Goal: Task Accomplishment & Management: Manage account settings

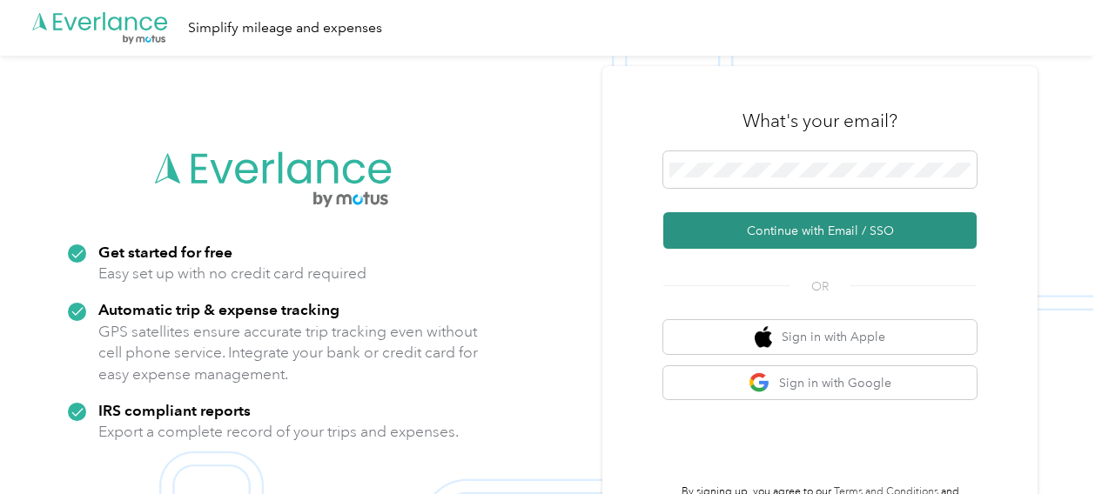
click at [771, 239] on button "Continue with Email / SSO" at bounding box center [819, 230] width 313 height 37
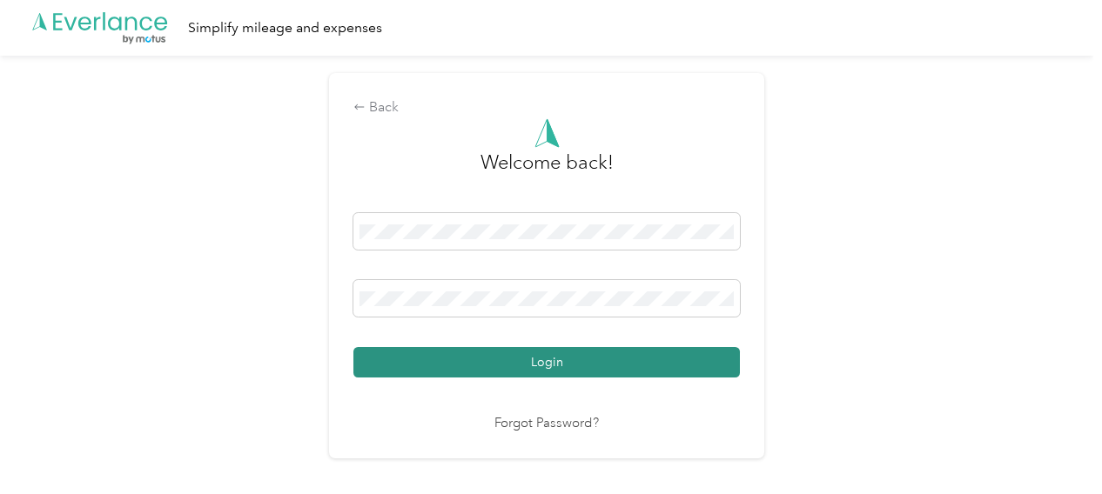
click at [568, 362] on button "Login" at bounding box center [546, 362] width 387 height 30
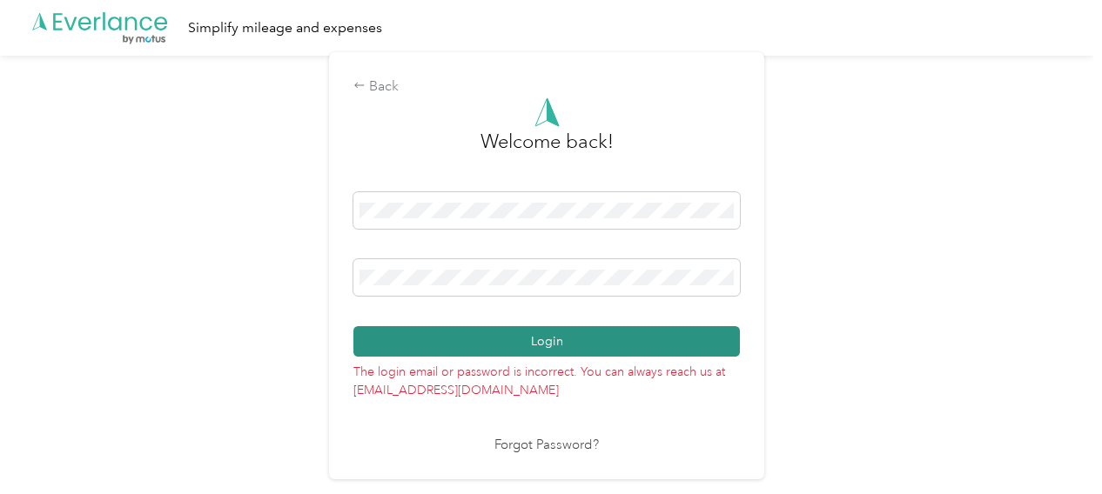
click at [645, 347] on button "Login" at bounding box center [546, 341] width 387 height 30
click at [413, 340] on button "Login" at bounding box center [546, 341] width 387 height 30
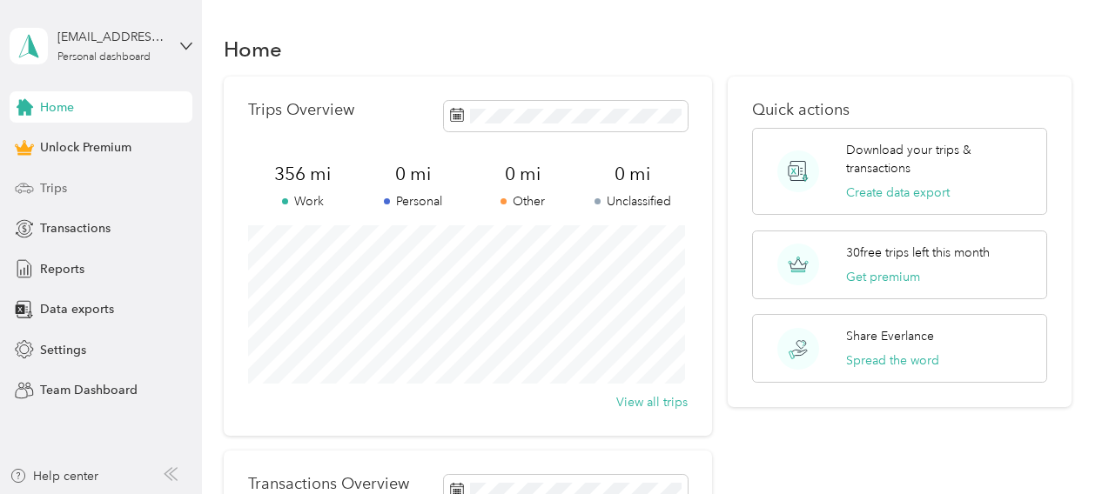
click at [50, 185] on span "Trips" at bounding box center [53, 188] width 27 height 18
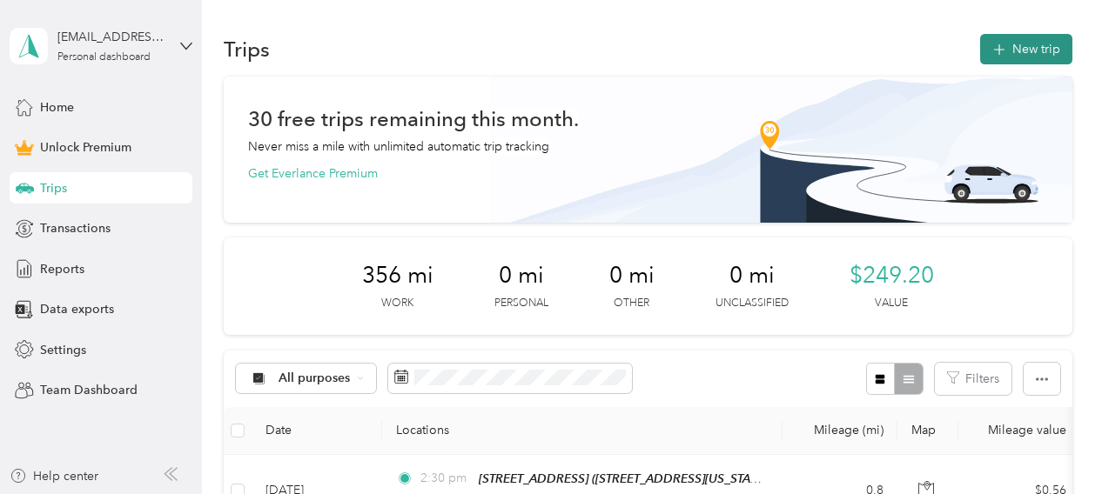
click at [771, 50] on button "New trip" at bounding box center [1026, 49] width 92 height 30
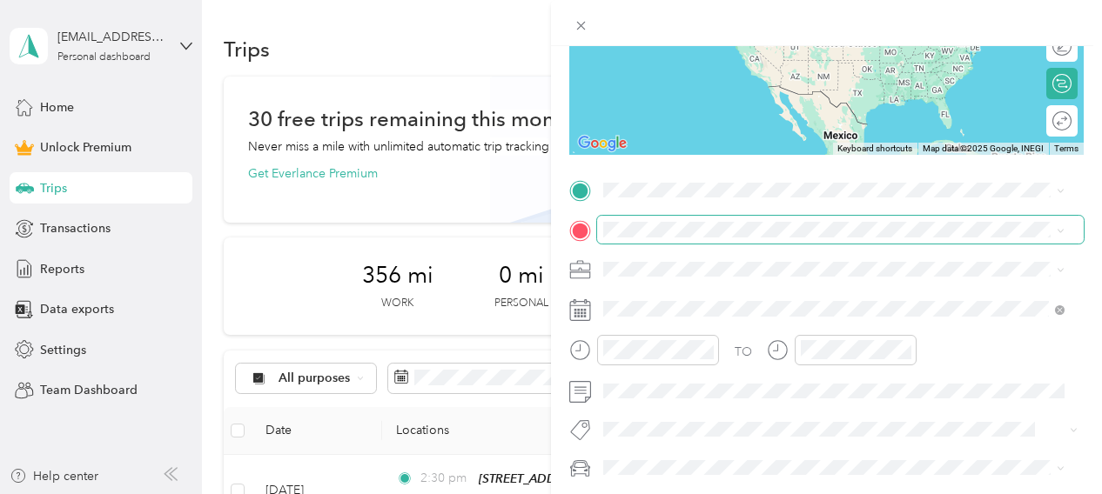
scroll to position [245, 0]
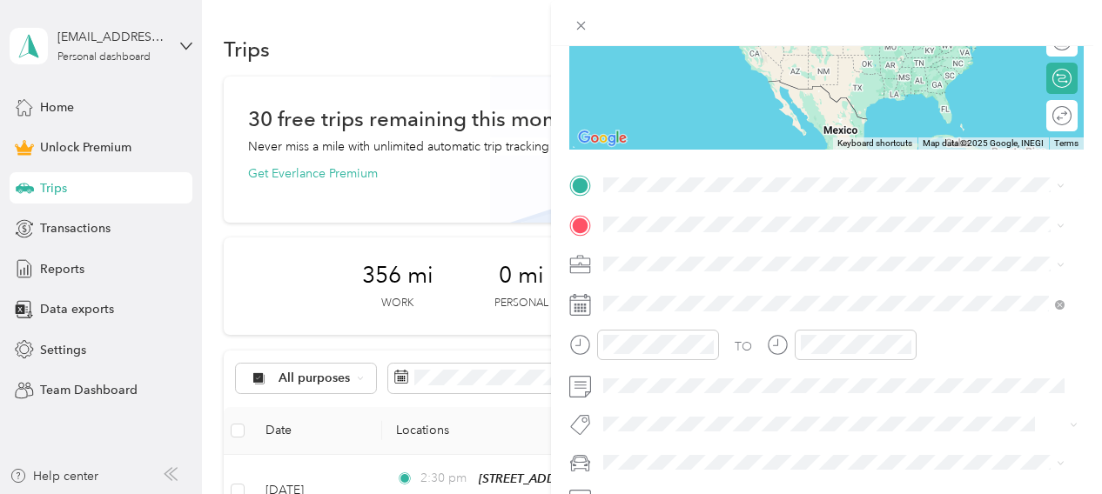
click at [725, 278] on span "[STREET_ADDRESS]" at bounding box center [691, 273] width 111 height 15
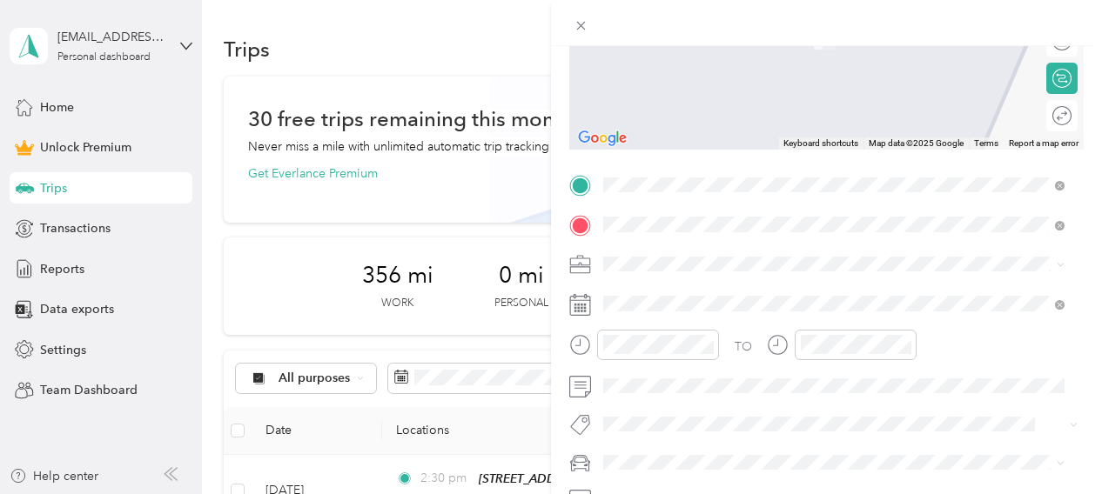
click at [707, 288] on span "[GEOGRAPHIC_DATA][US_STATE], [GEOGRAPHIC_DATA]" at bounding box center [796, 287] width 321 height 16
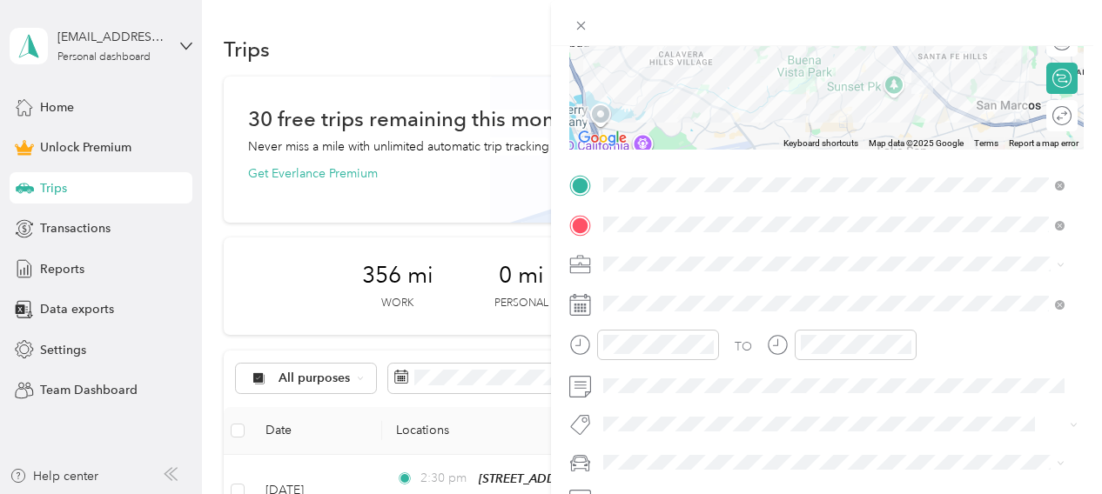
click at [735, 81] on span "[PERSON_NAME] And [PERSON_NAME] [PERSON_NAME]" at bounding box center [771, 78] width 324 height 15
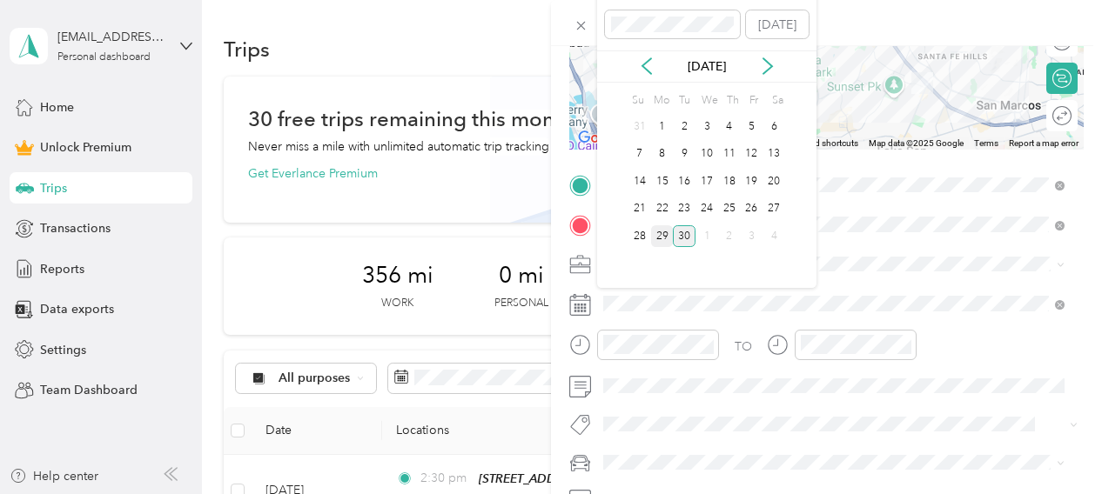
click at [665, 236] on div "29" at bounding box center [662, 236] width 23 height 22
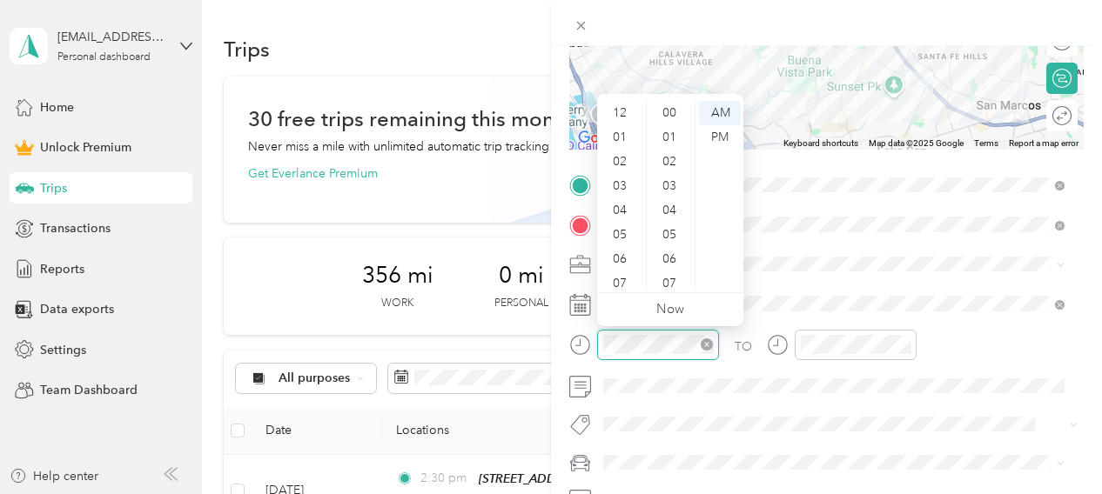
scroll to position [104, 0]
click at [726, 135] on div "PM" at bounding box center [720, 137] width 42 height 24
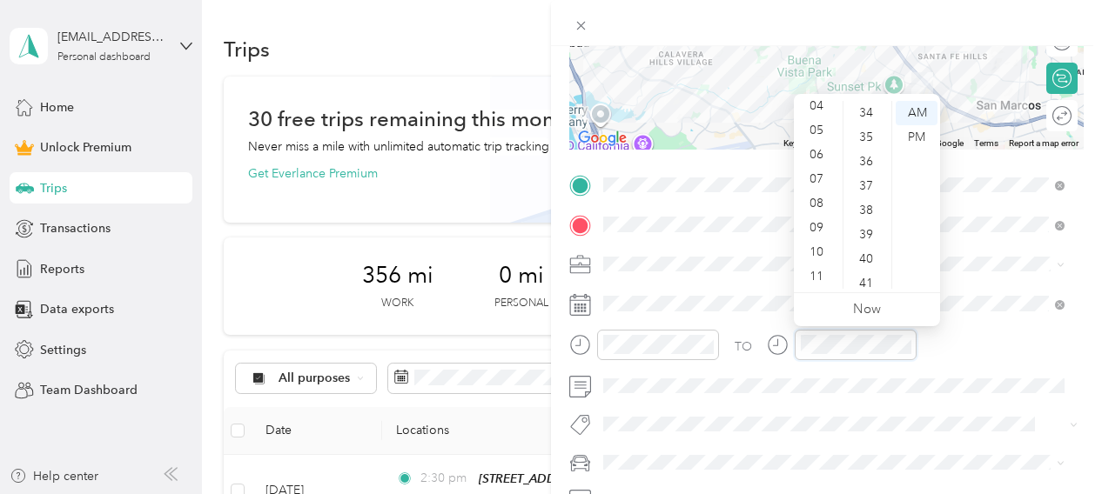
scroll to position [609, 0]
click at [771, 144] on div "PM" at bounding box center [917, 137] width 42 height 24
click at [771, 292] on form "New Trip Save This trip cannot be edited because it is either under review, app…" at bounding box center [826, 183] width 551 height 739
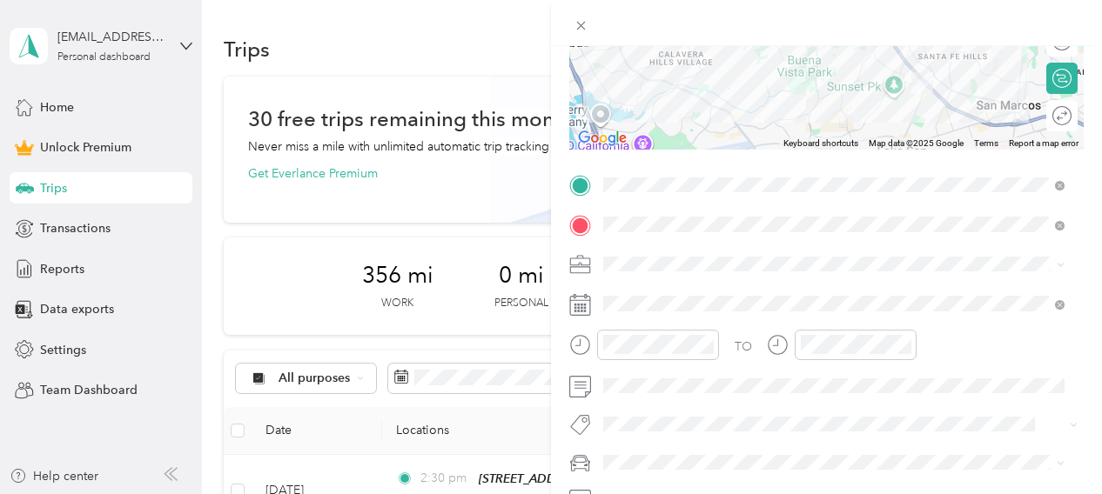
scroll to position [0, 0]
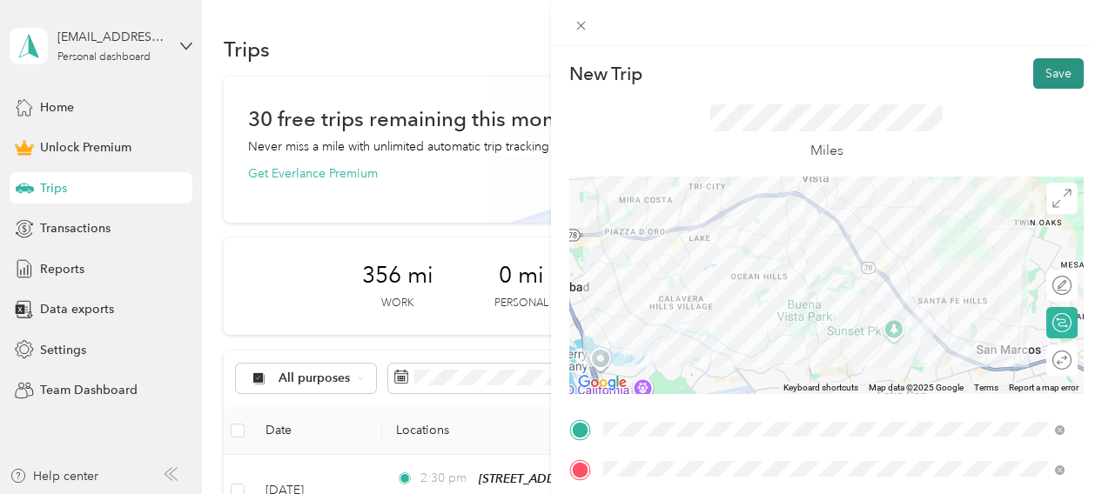
click at [771, 76] on button "Save" at bounding box center [1058, 73] width 50 height 30
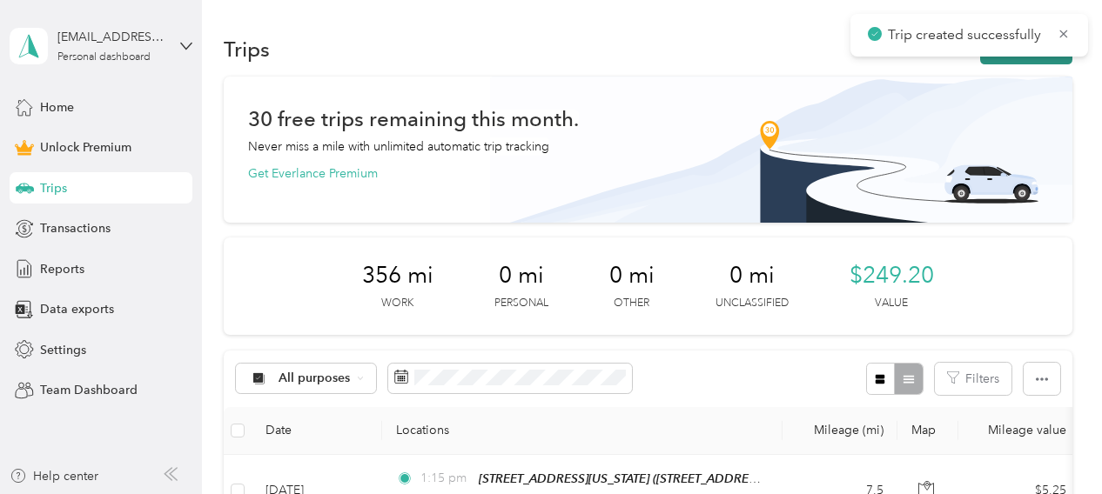
click at [771, 58] on button "New trip" at bounding box center [1026, 49] width 92 height 30
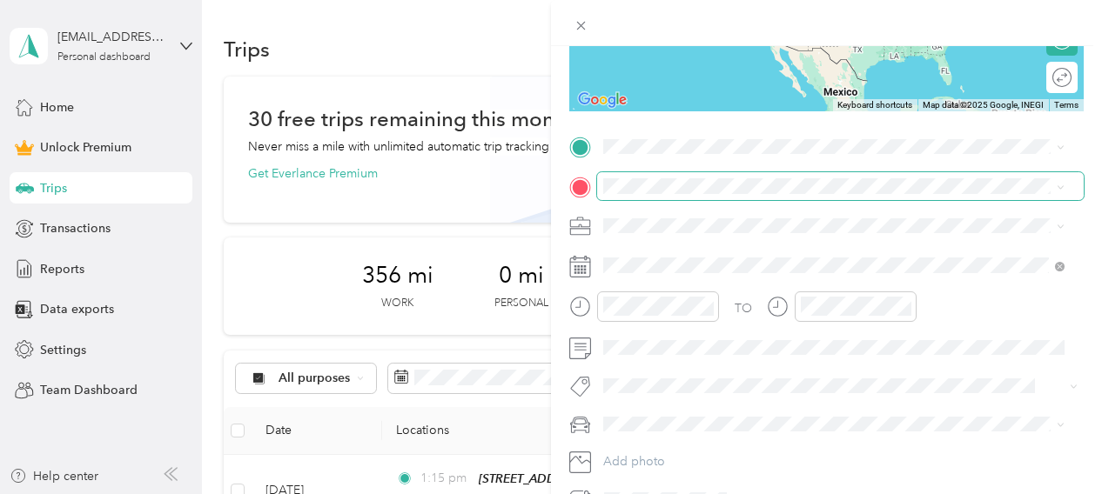
scroll to position [311, 0]
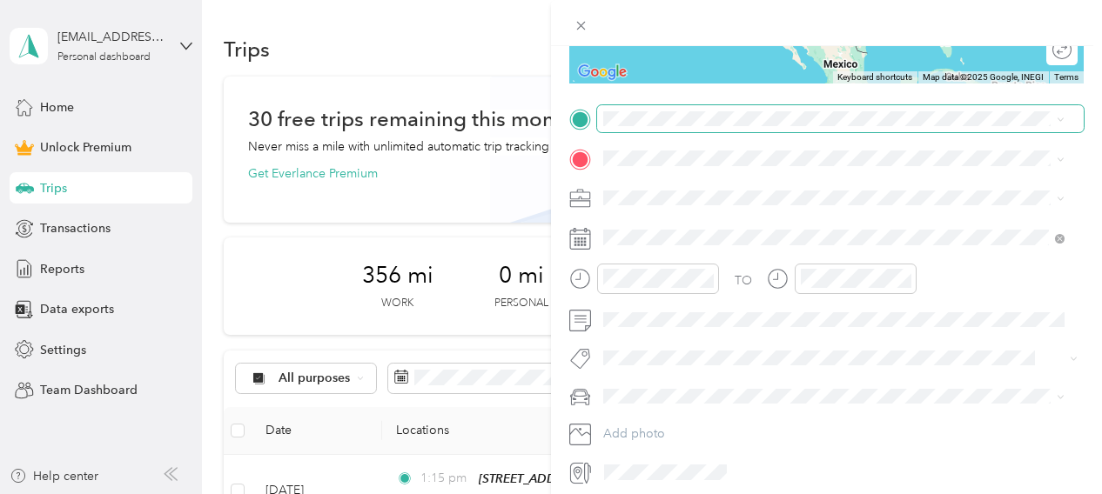
click at [642, 128] on span at bounding box center [840, 119] width 487 height 28
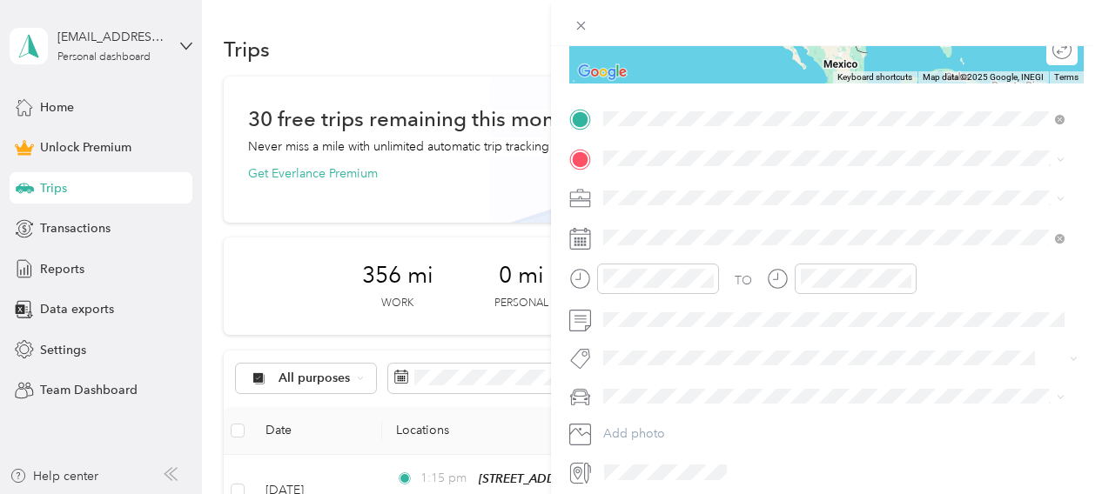
click at [700, 182] on span "[GEOGRAPHIC_DATA][US_STATE], [GEOGRAPHIC_DATA]" at bounding box center [796, 181] width 321 height 16
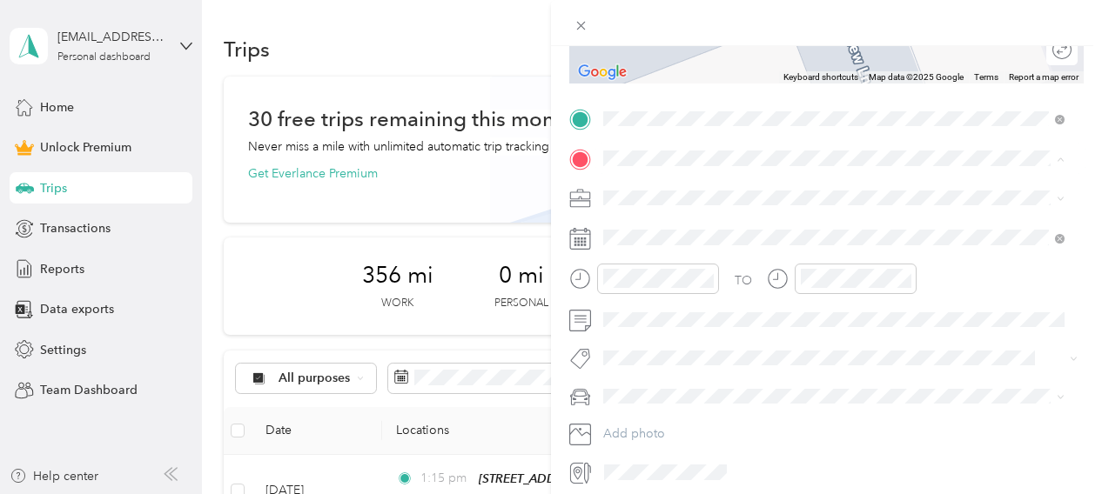
click at [693, 232] on strong "[STREET_ADDRESS][US_STATE]" at bounding box center [727, 227] width 183 height 16
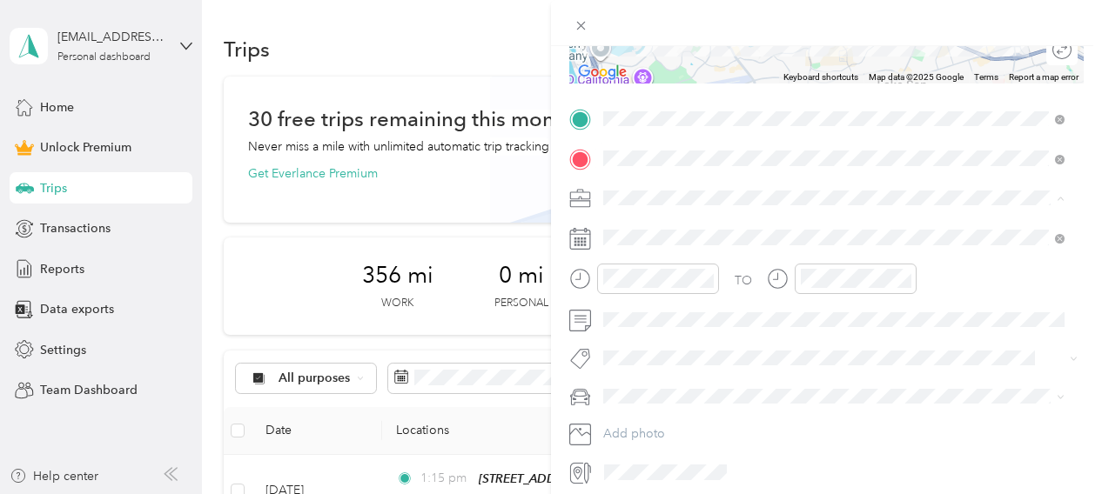
click at [688, 292] on div "[PERSON_NAME] And [PERSON_NAME] [PERSON_NAME]" at bounding box center [833, 289] width 449 height 18
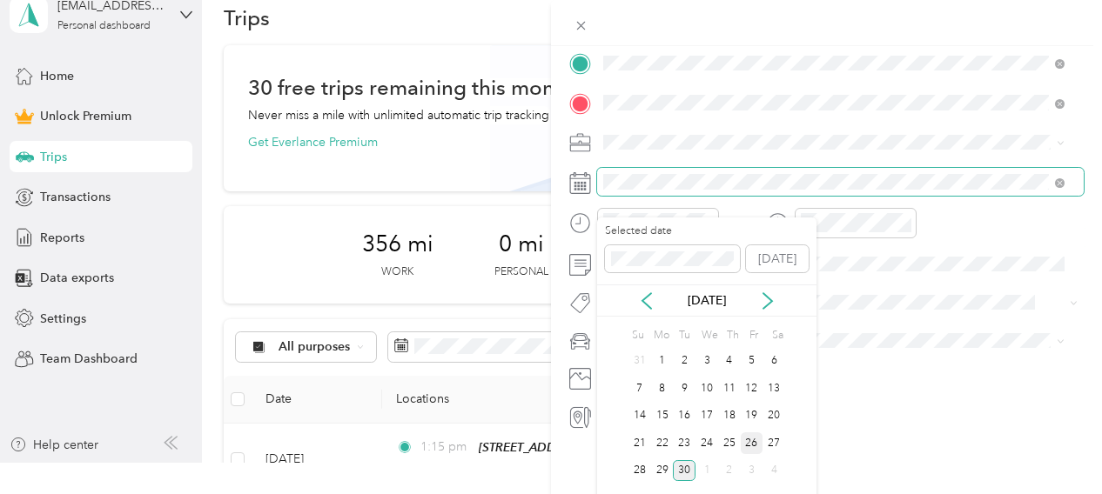
scroll to position [0, 0]
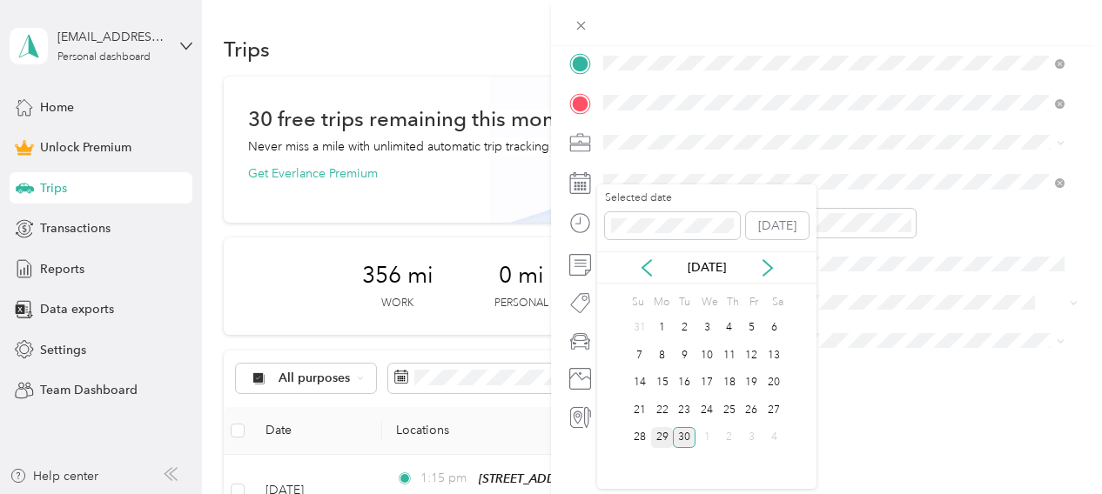
click at [663, 435] on div "29" at bounding box center [662, 438] width 23 height 22
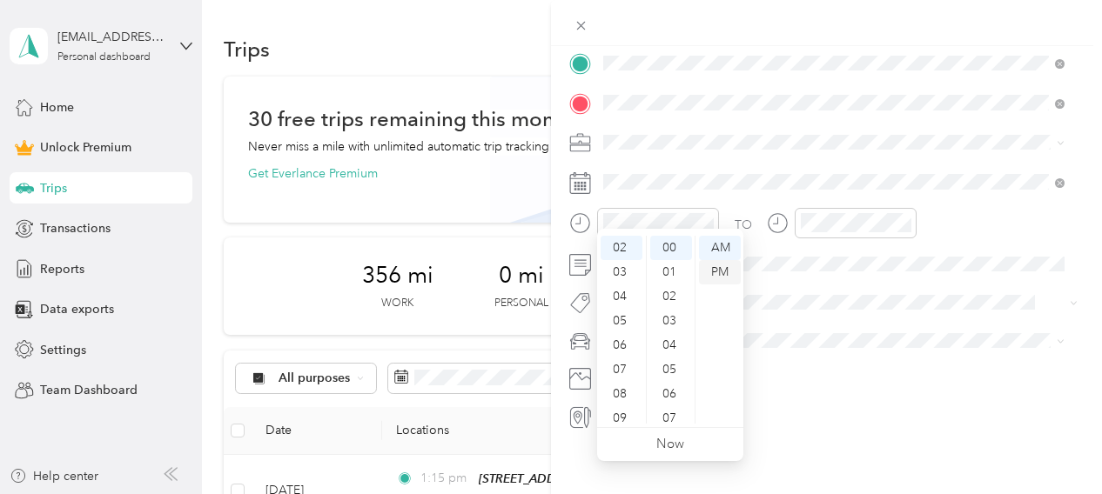
click at [716, 272] on div "PM" at bounding box center [720, 272] width 42 height 24
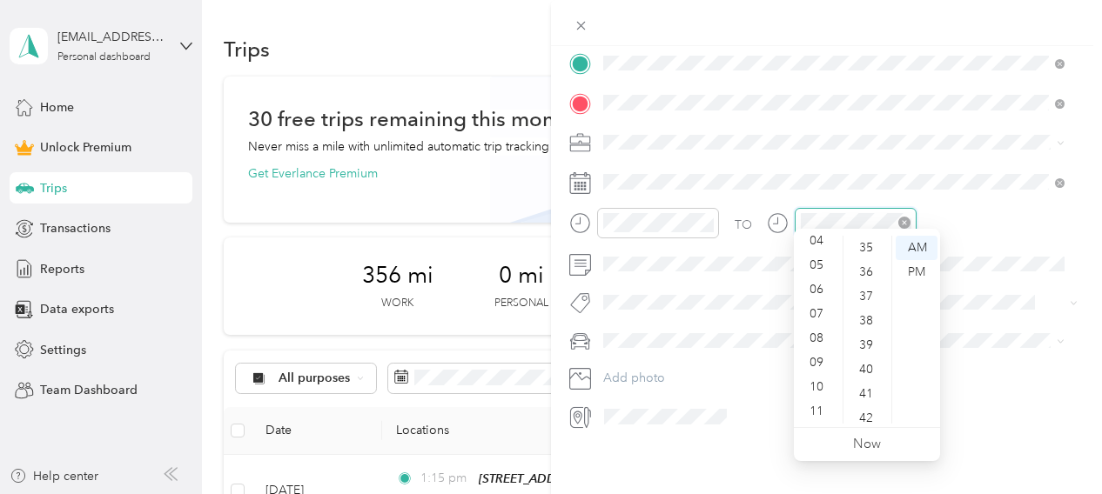
scroll to position [366, 0]
click at [771, 268] on div "PM" at bounding box center [917, 272] width 42 height 24
click at [771, 226] on form "New Trip Save This trip cannot be edited because it is either under review, app…" at bounding box center [826, 61] width 551 height 739
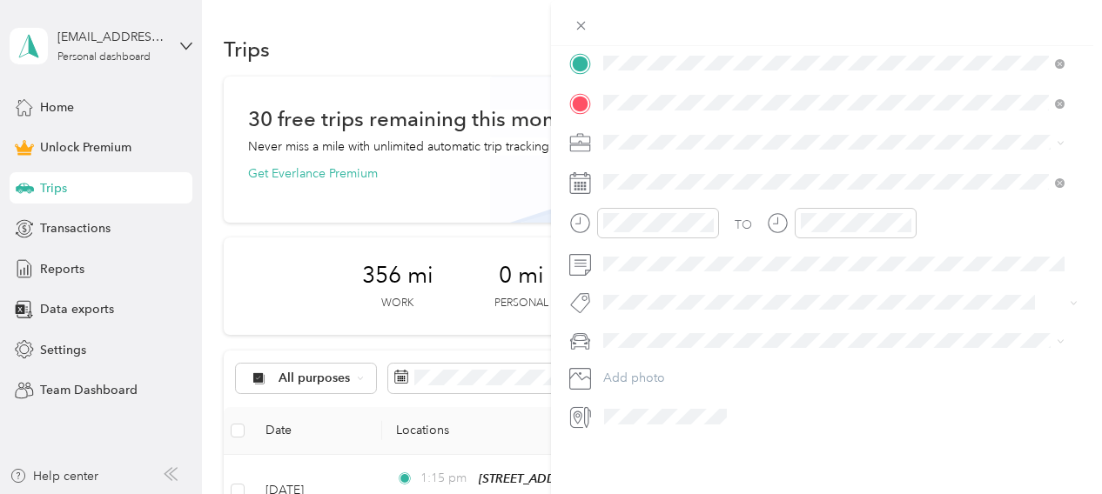
scroll to position [0, 0]
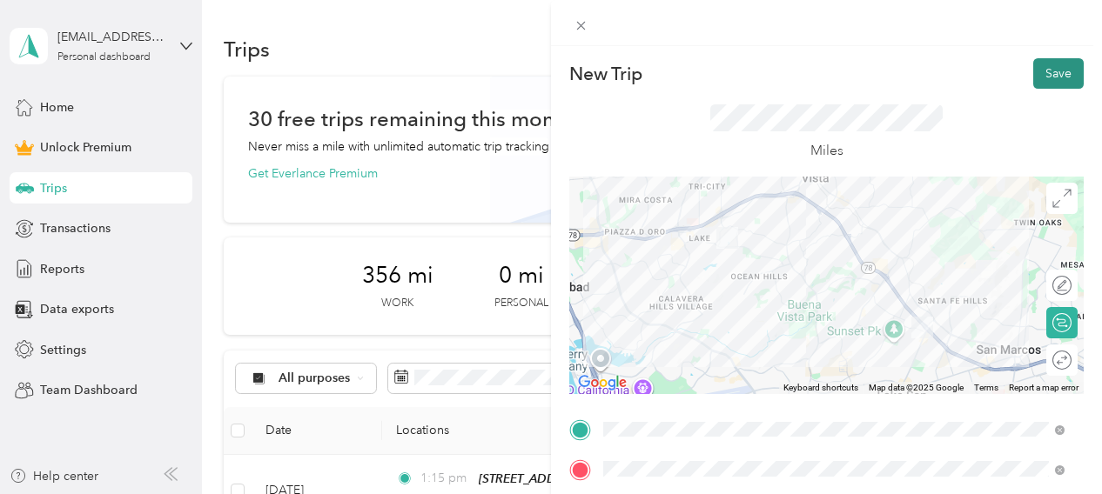
click at [771, 73] on button "Save" at bounding box center [1058, 73] width 50 height 30
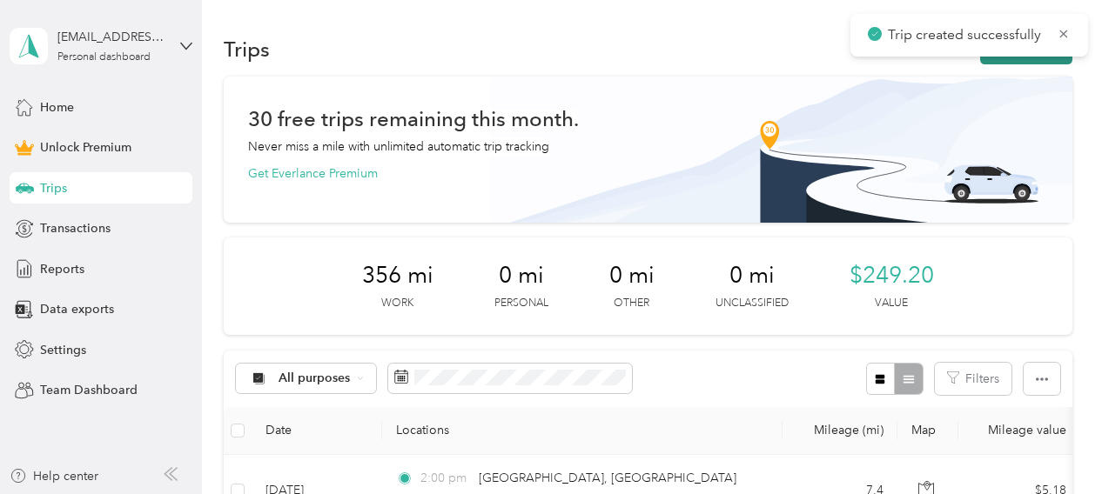
click at [771, 57] on button "New trip" at bounding box center [1026, 49] width 92 height 30
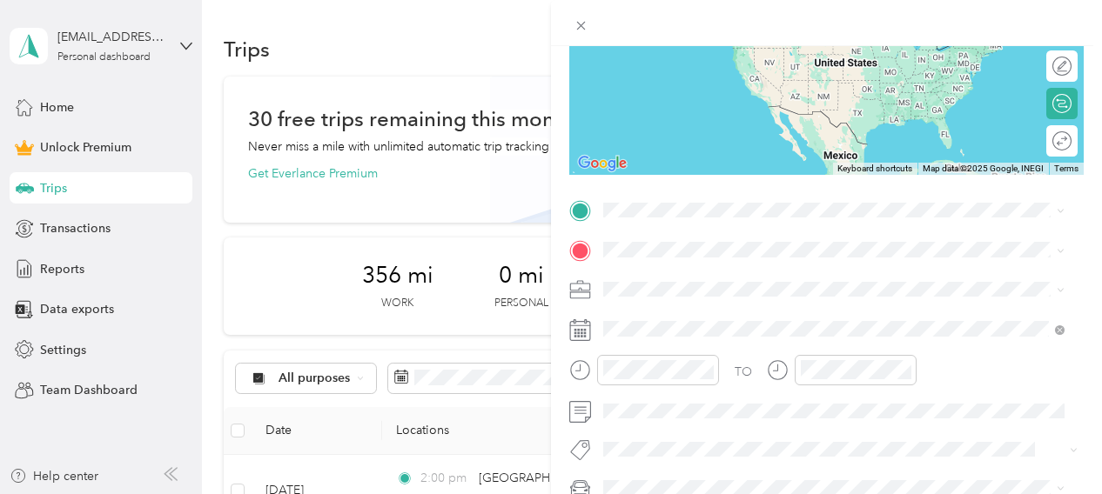
scroll to position [294, 0]
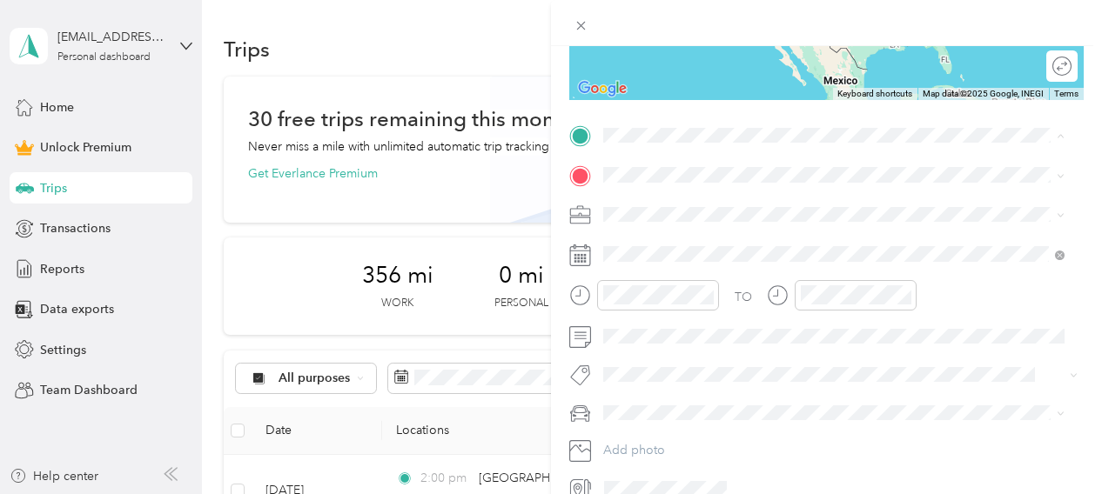
click at [709, 229] on div "[STREET_ADDRESS][US_STATE] [STREET_ADDRESS]" at bounding box center [727, 215] width 183 height 37
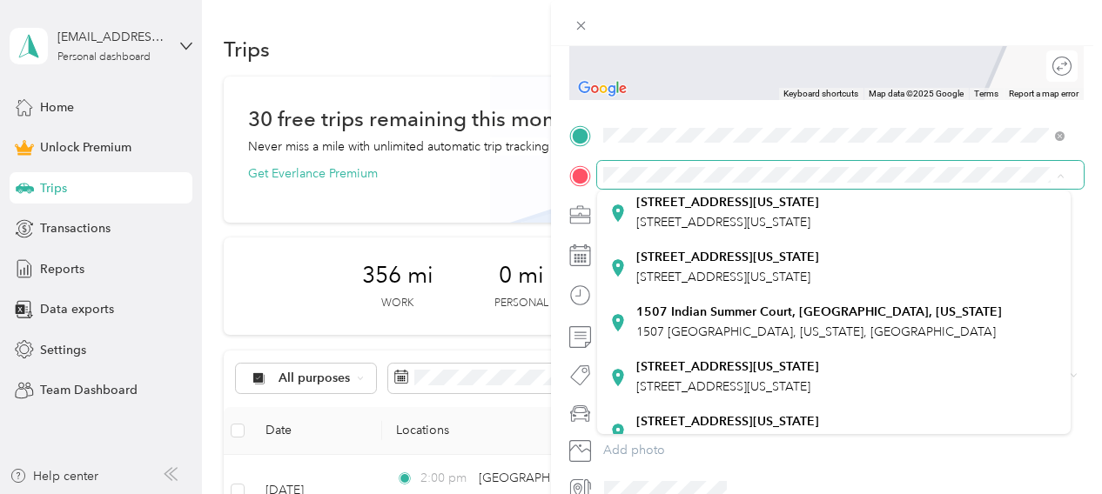
scroll to position [151, 0]
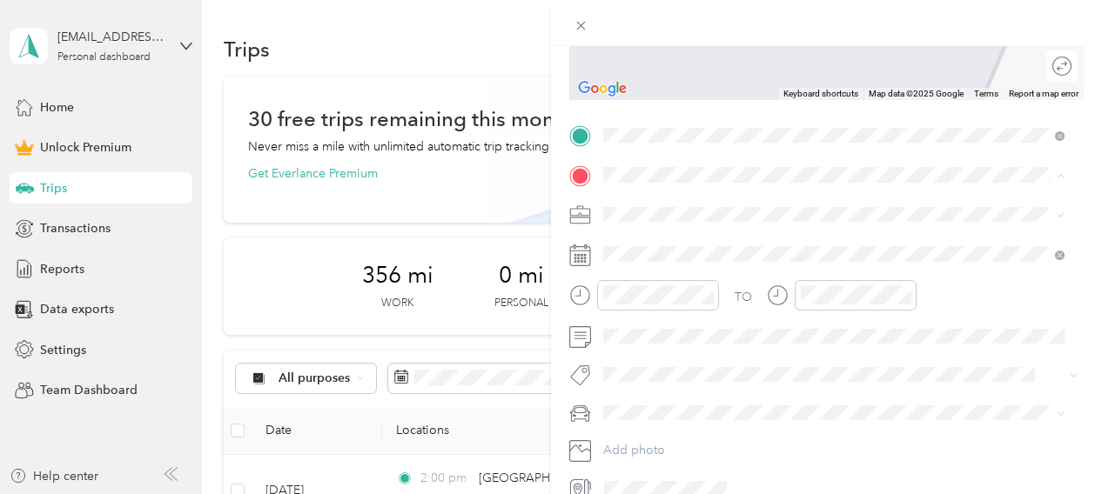
click at [733, 319] on strong "1507 Indian Summer Court, [GEOGRAPHIC_DATA], [US_STATE]" at bounding box center [819, 312] width 366 height 16
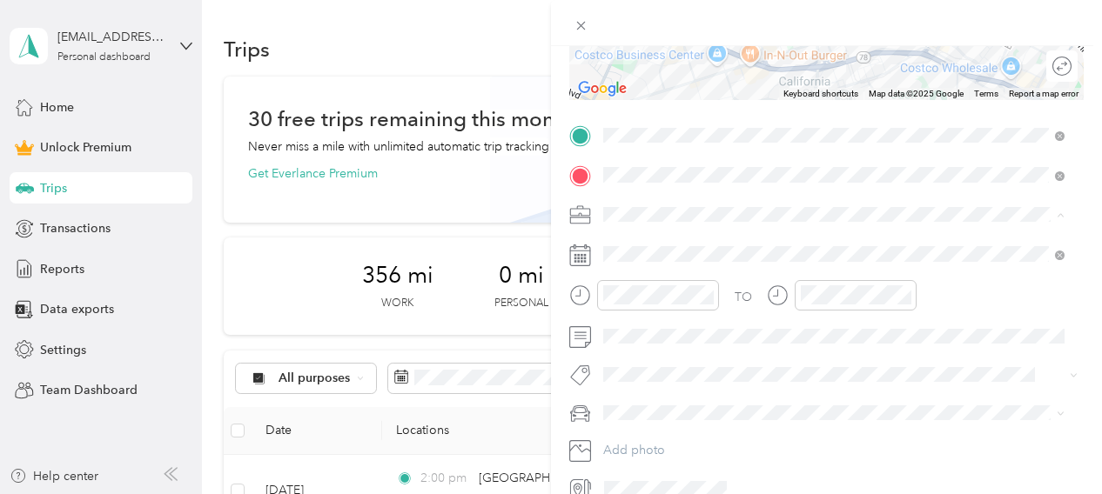
click at [667, 299] on span "[PERSON_NAME] And [PERSON_NAME] [PERSON_NAME]" at bounding box center [771, 306] width 324 height 15
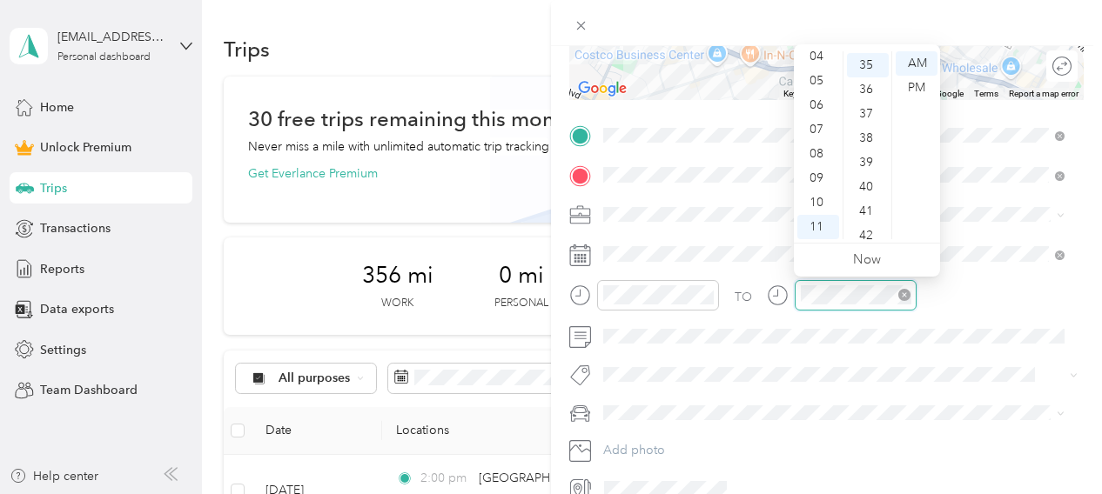
scroll to position [853, 0]
click at [771, 283] on form "New Trip Save This trip cannot be edited because it is either under review, app…" at bounding box center [826, 133] width 551 height 739
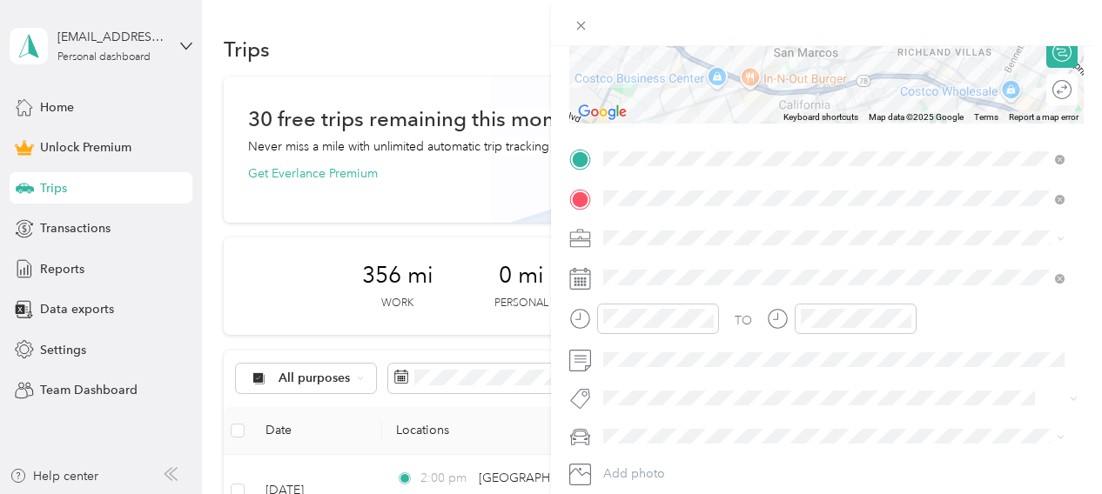
scroll to position [270, 0]
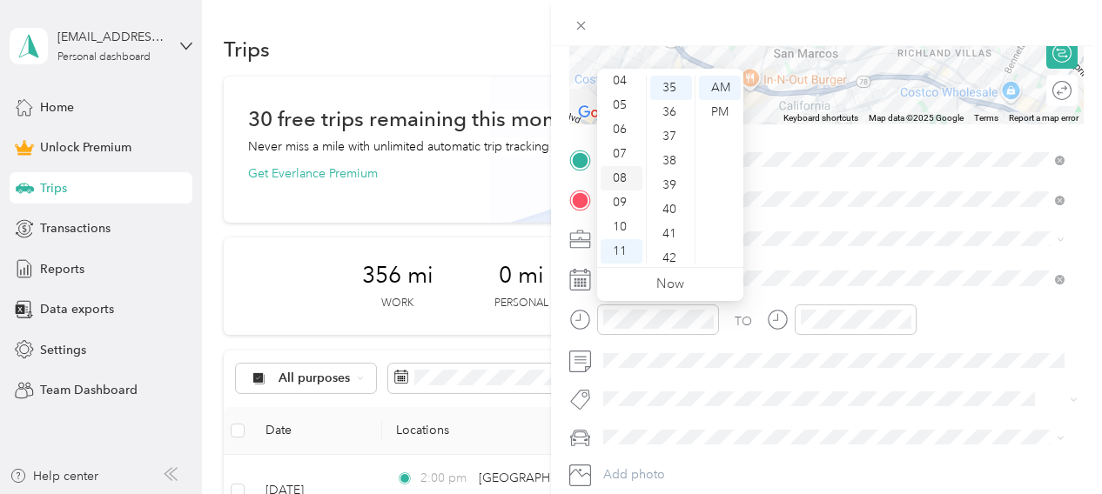
click at [631, 169] on div "08" at bounding box center [622, 178] width 42 height 24
click at [670, 227] on div "45" at bounding box center [671, 230] width 42 height 24
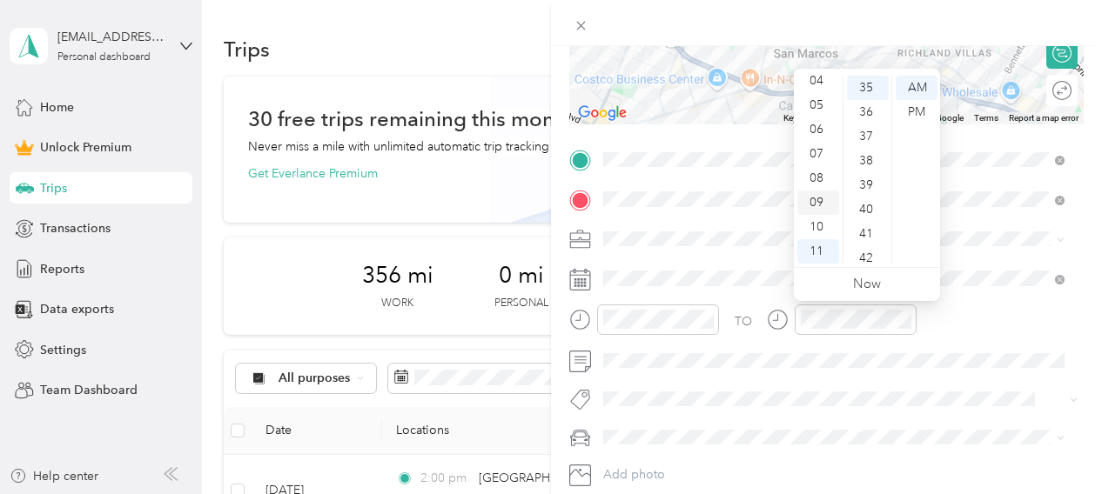
click at [771, 198] on div "09" at bounding box center [818, 203] width 42 height 24
click at [771, 212] on div "05" at bounding box center [868, 210] width 42 height 24
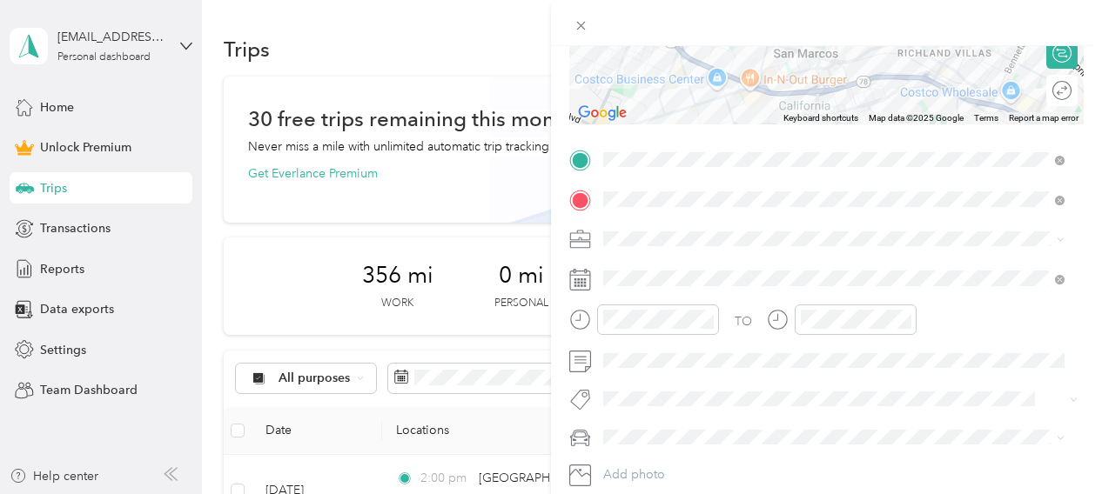
click at [771, 234] on form "New Trip Save This trip cannot be edited because it is either under review, app…" at bounding box center [826, 157] width 551 height 739
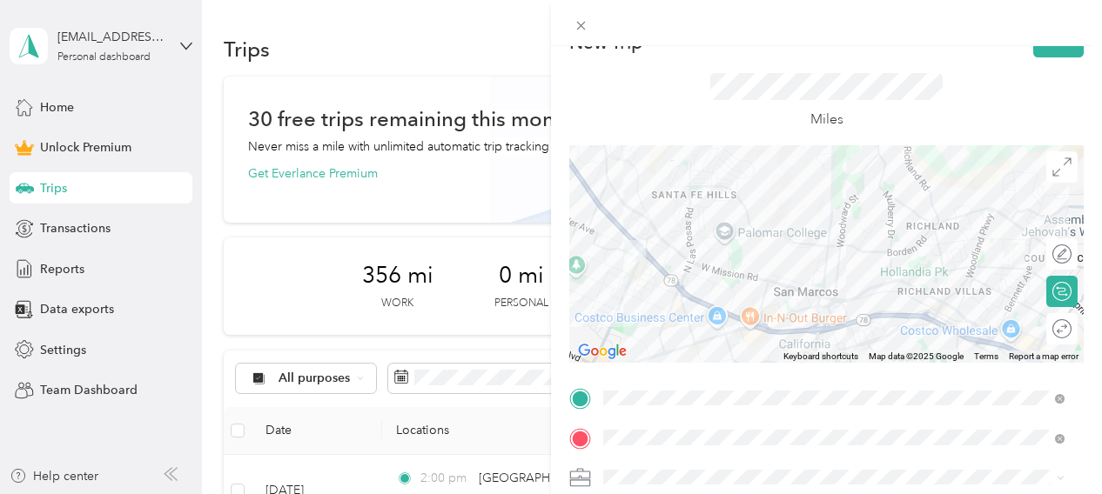
scroll to position [0, 0]
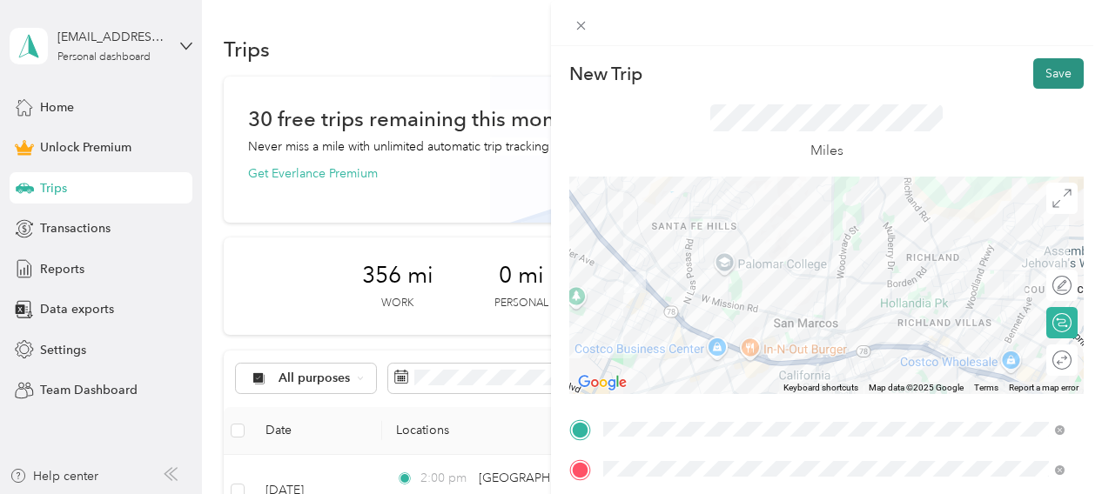
click at [771, 68] on button "Save" at bounding box center [1058, 73] width 50 height 30
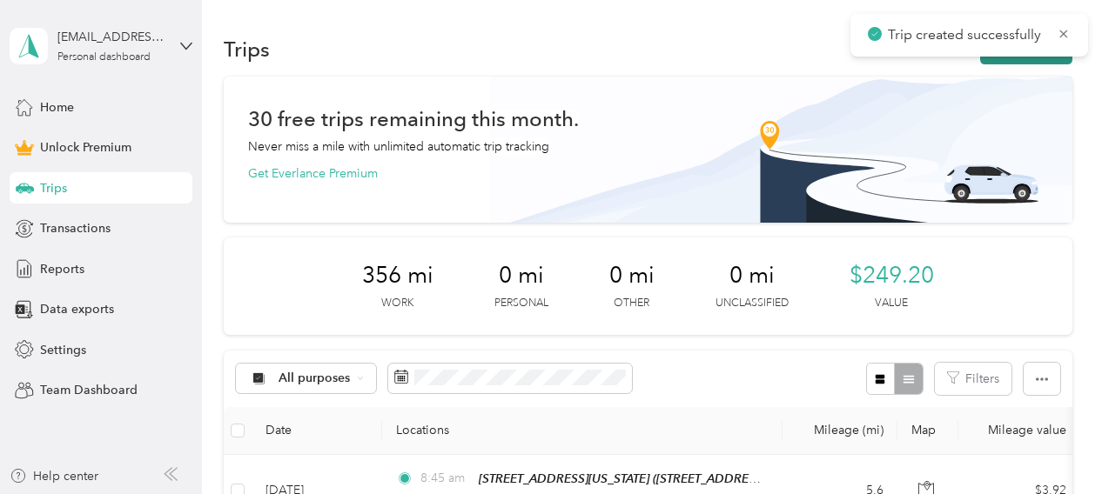
click at [771, 59] on button "New trip" at bounding box center [1026, 49] width 92 height 30
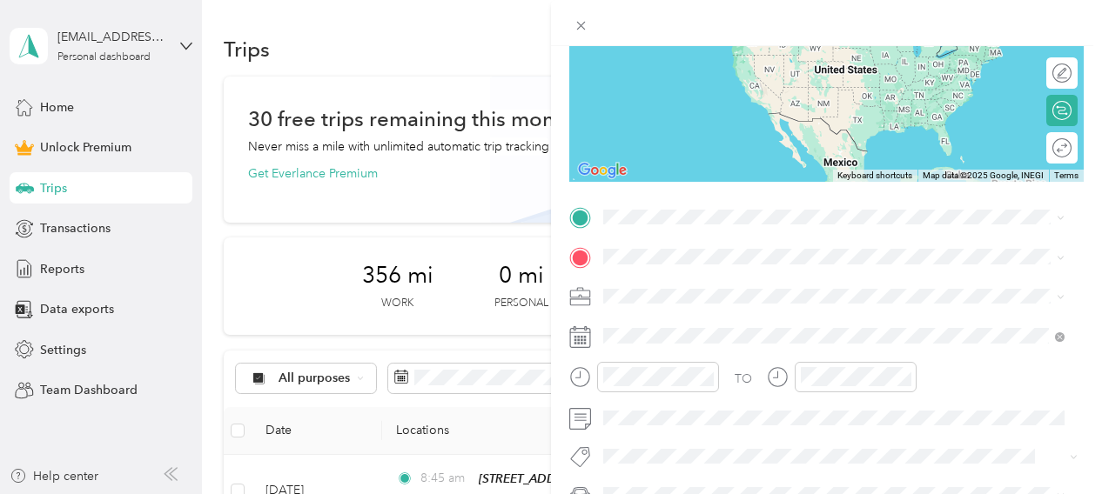
scroll to position [276, 0]
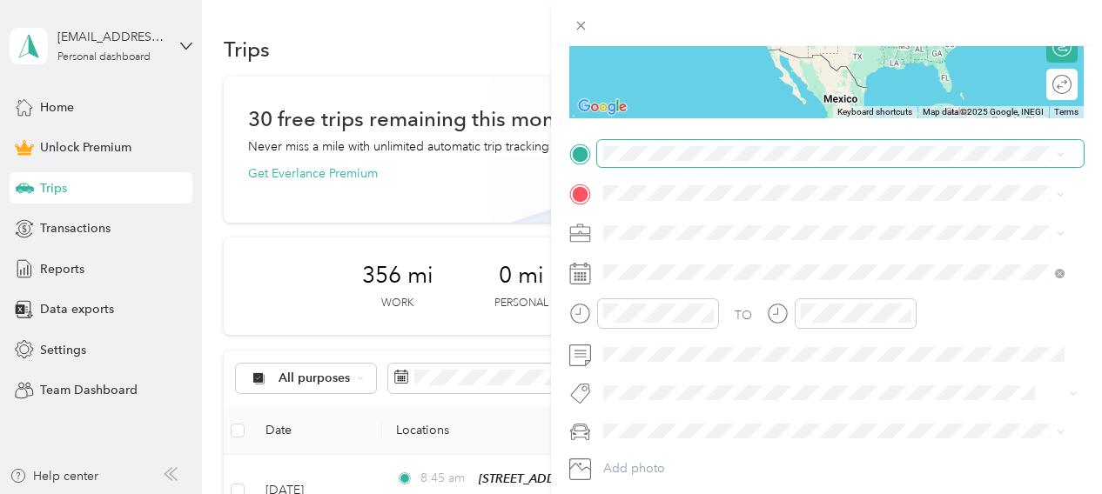
click at [698, 141] on span at bounding box center [840, 154] width 487 height 28
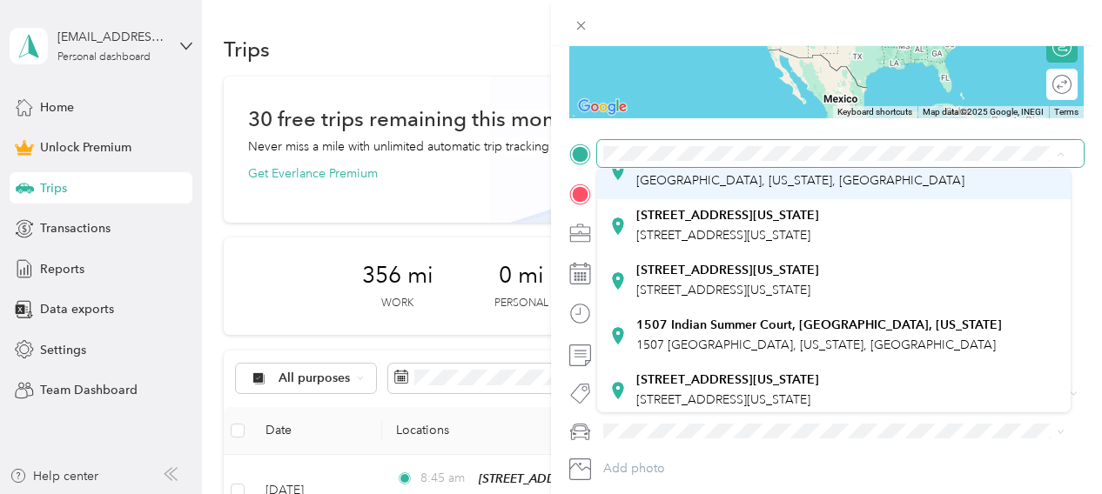
scroll to position [151, 0]
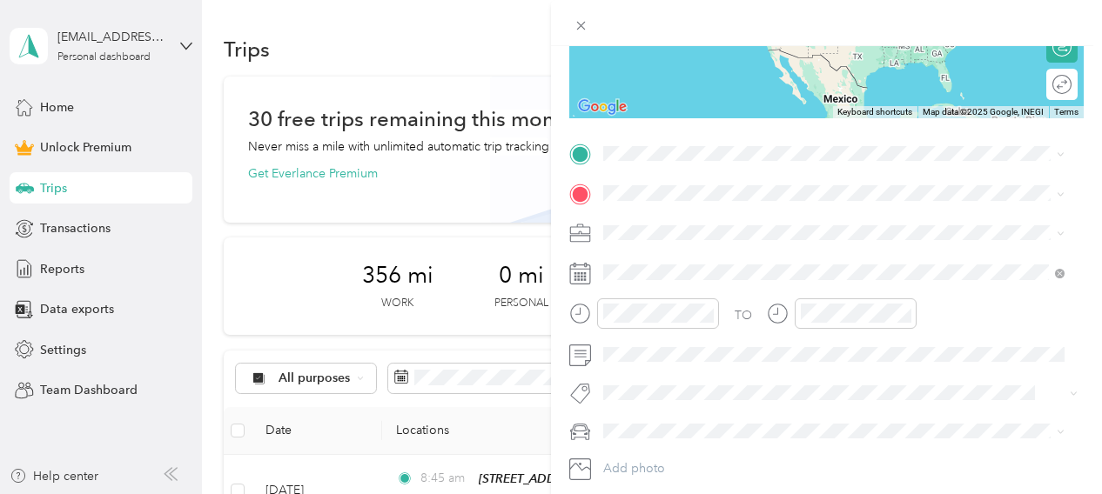
click at [721, 295] on strong "1507 Indian Summer Court, [GEOGRAPHIC_DATA], [US_STATE]" at bounding box center [819, 287] width 366 height 16
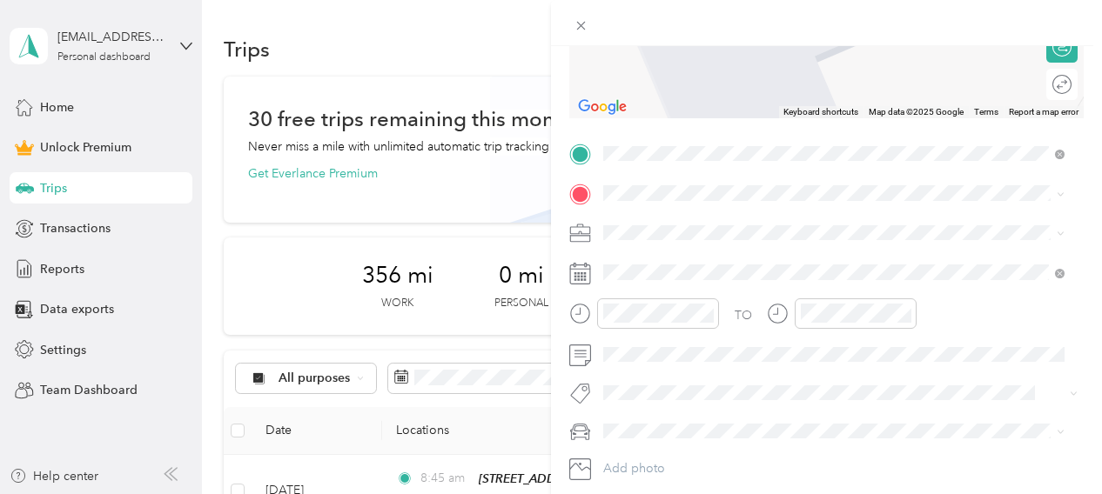
click at [771, 248] on form "New Trip Save This trip cannot be edited because it is either under review, app…" at bounding box center [826, 151] width 551 height 739
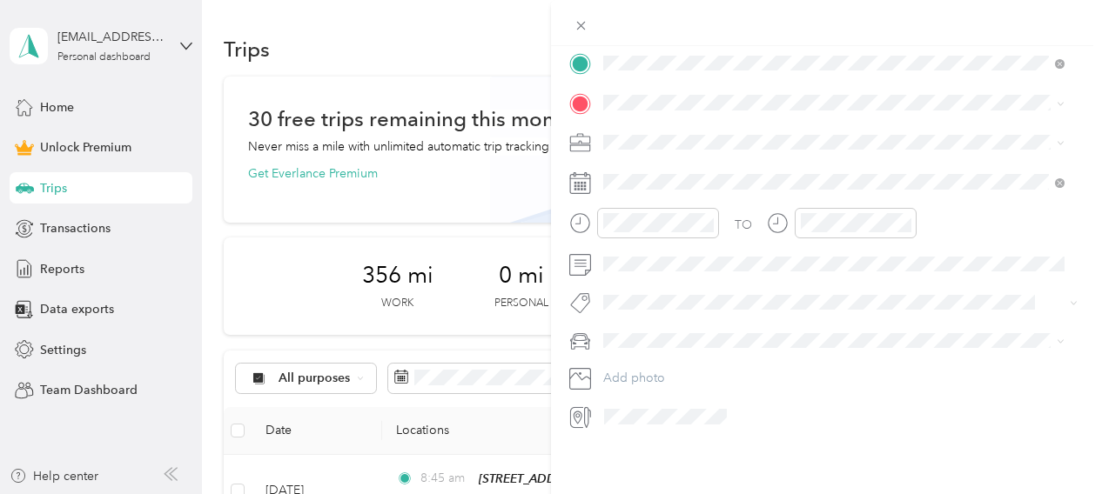
scroll to position [370, 0]
click at [770, 250] on div "[GEOGRAPHIC_DATA], [US_STATE] [STREET_ADDRESS][US_STATE]" at bounding box center [805, 233] width 339 height 37
click at [711, 236] on li "[PERSON_NAME] And [PERSON_NAME] [PERSON_NAME]" at bounding box center [834, 230] width 474 height 30
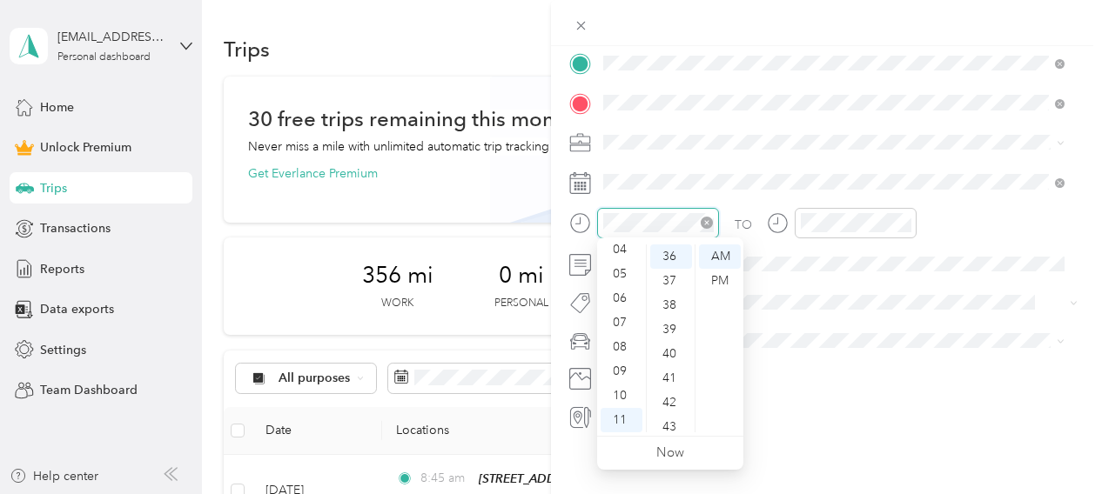
scroll to position [877, 0]
click at [627, 368] on div "09" at bounding box center [622, 372] width 42 height 24
click at [669, 399] on div "45" at bounding box center [671, 396] width 42 height 24
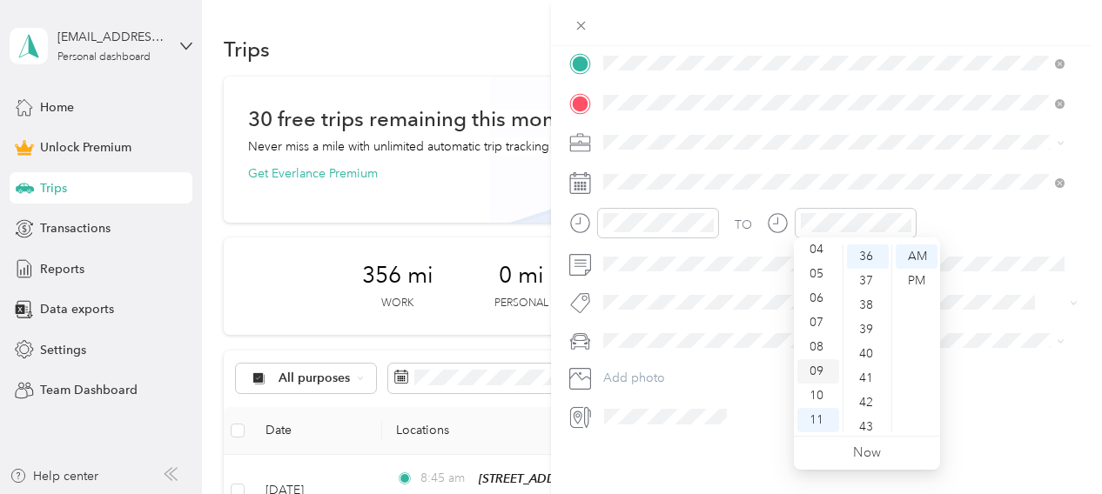
click at [771, 368] on div "09" at bounding box center [818, 372] width 42 height 24
click at [771, 367] on div "50" at bounding box center [868, 364] width 42 height 24
click at [771, 271] on form "New Trip Save This trip cannot be edited because it is either under review, app…" at bounding box center [826, 61] width 551 height 739
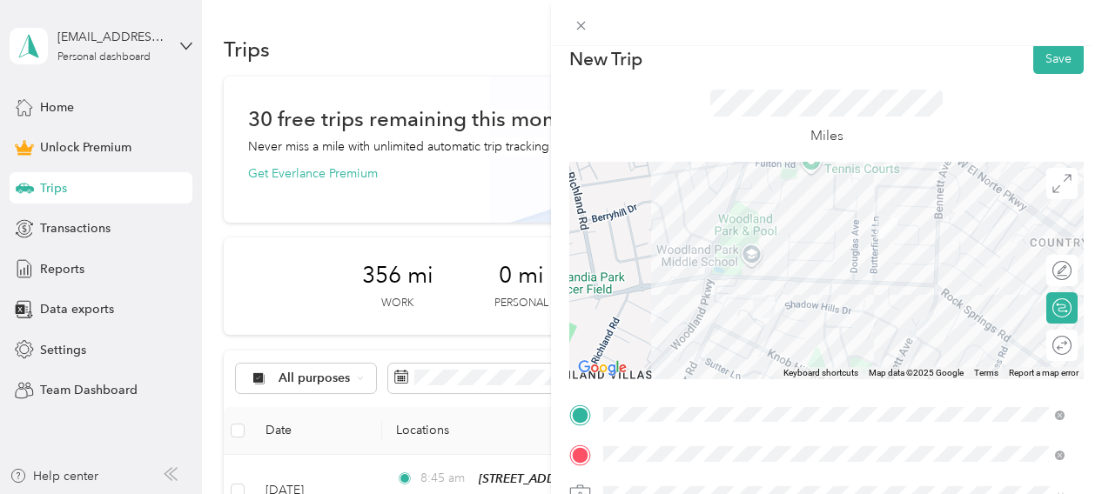
scroll to position [0, 0]
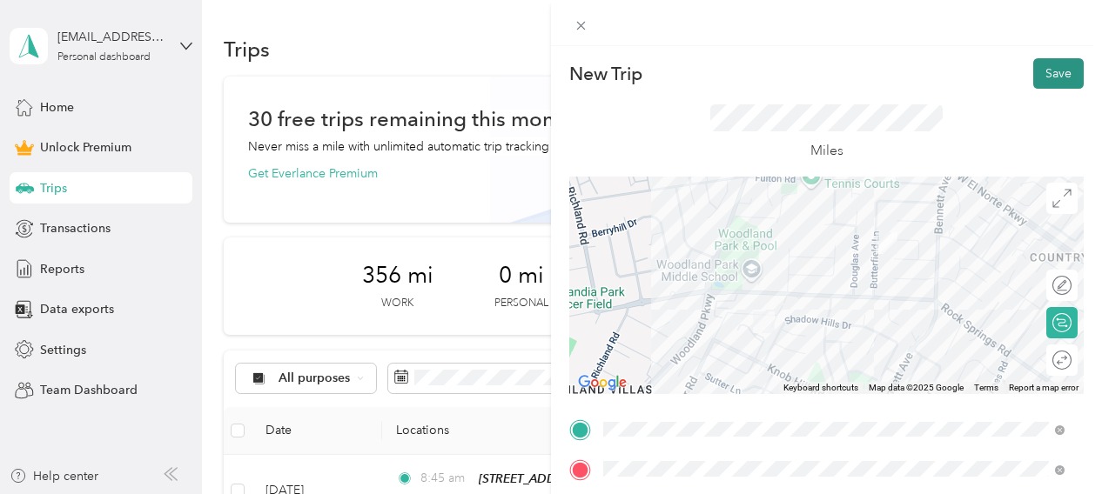
click at [771, 76] on button "Save" at bounding box center [1058, 73] width 50 height 30
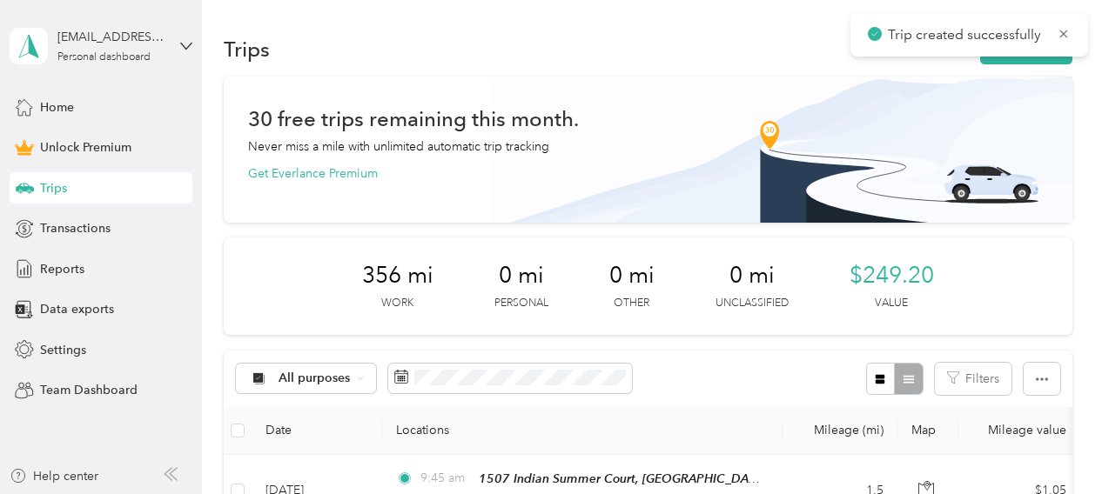
click at [771, 59] on button "New trip" at bounding box center [1026, 49] width 92 height 30
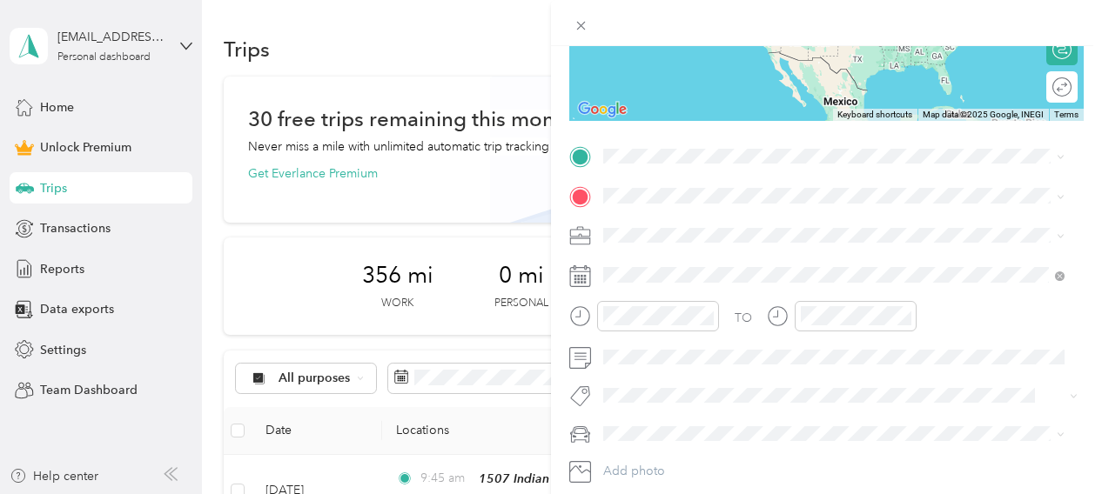
scroll to position [274, 0]
click at [714, 286] on strong "[GEOGRAPHIC_DATA], [GEOGRAPHIC_DATA], [US_STATE]" at bounding box center [805, 279] width 339 height 16
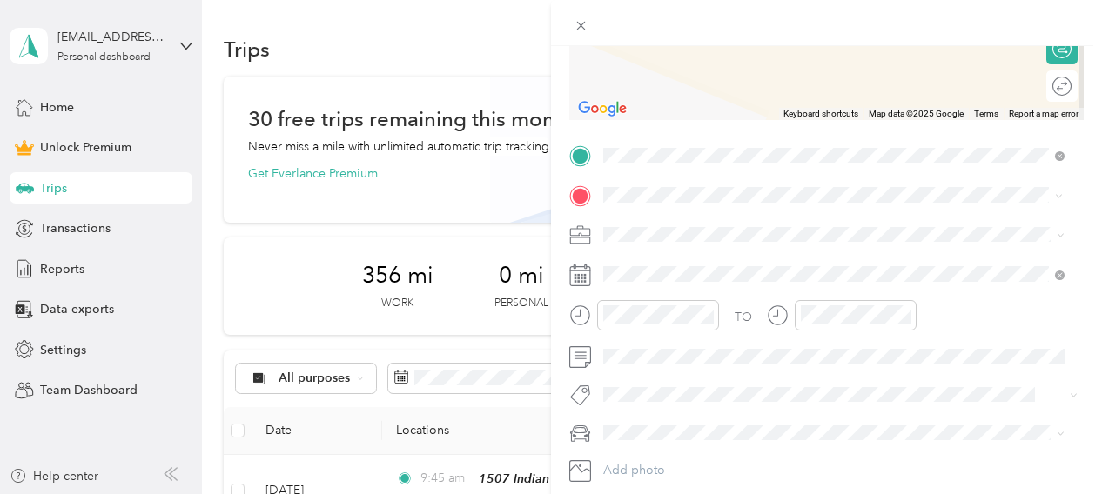
click at [709, 263] on span "[GEOGRAPHIC_DATA][US_STATE], [GEOGRAPHIC_DATA]" at bounding box center [796, 258] width 321 height 16
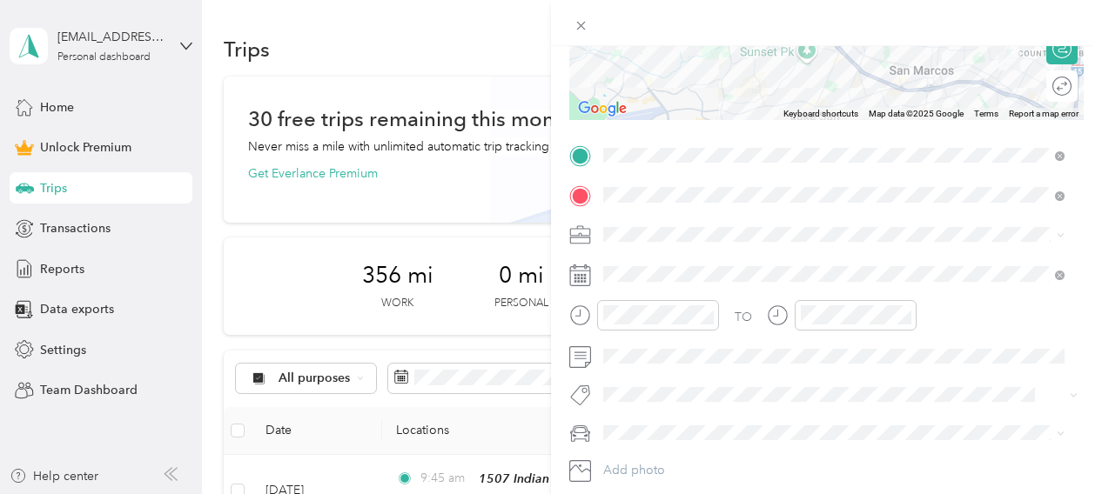
click at [756, 332] on li "[PERSON_NAME] And [PERSON_NAME] [PERSON_NAME]" at bounding box center [834, 326] width 474 height 30
click at [771, 268] on form "New Trip Save This trip cannot be edited because it is either under review, app…" at bounding box center [826, 153] width 551 height 739
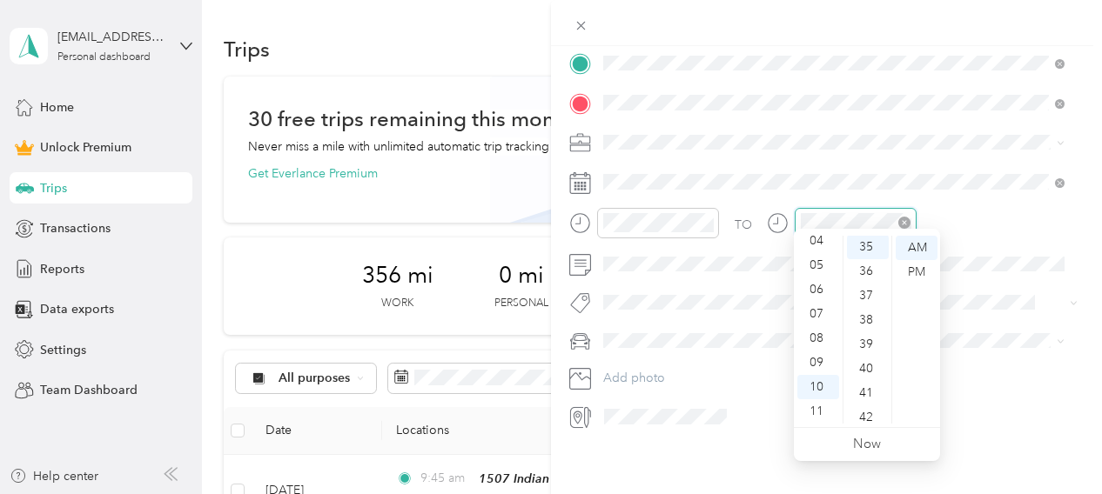
scroll to position [853, 0]
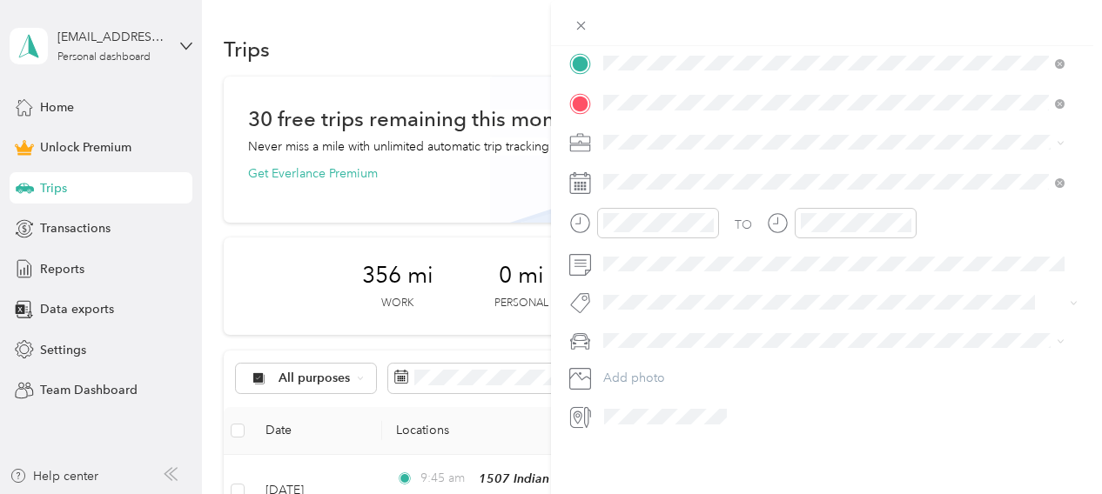
click at [771, 193] on form "New Trip Save This trip cannot be edited because it is either under review, app…" at bounding box center [826, 61] width 551 height 739
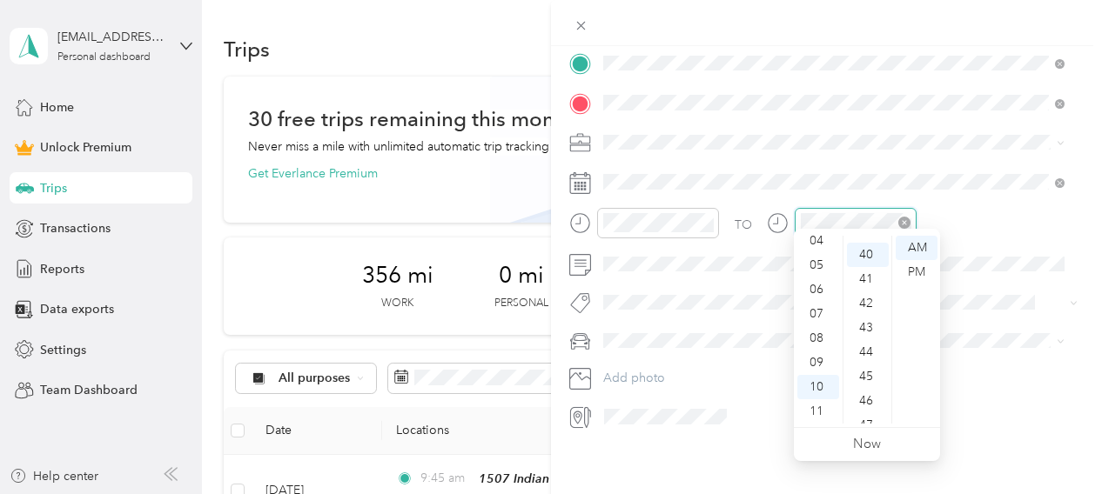
scroll to position [975, 0]
click at [771, 212] on form "New Trip Save This trip cannot be edited because it is either under review, app…" at bounding box center [826, 61] width 551 height 739
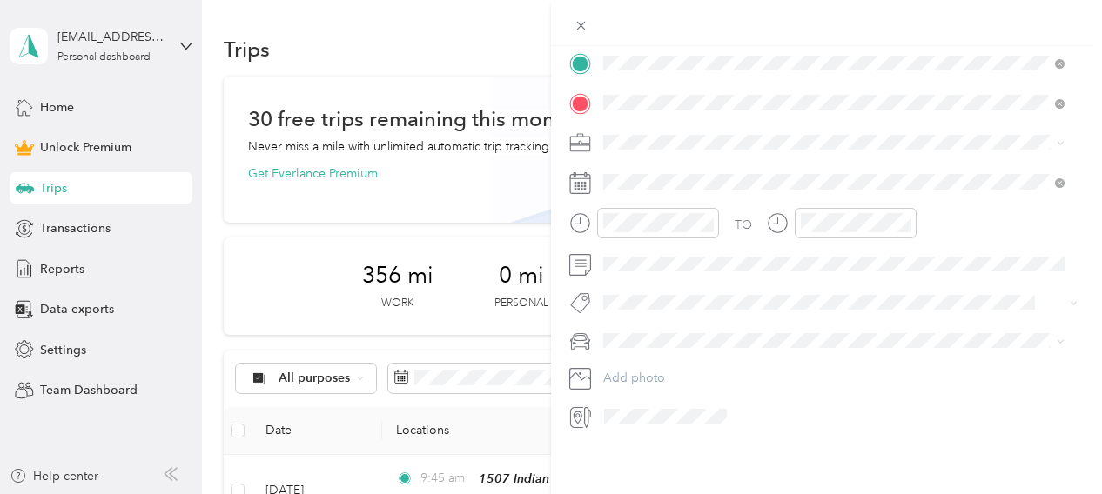
scroll to position [0, 0]
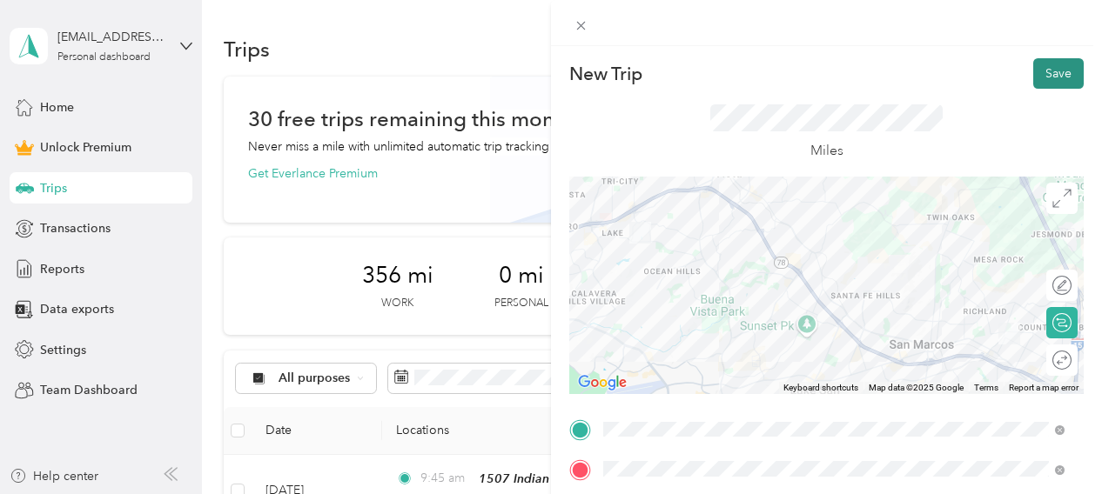
click at [771, 71] on button "Save" at bounding box center [1058, 73] width 50 height 30
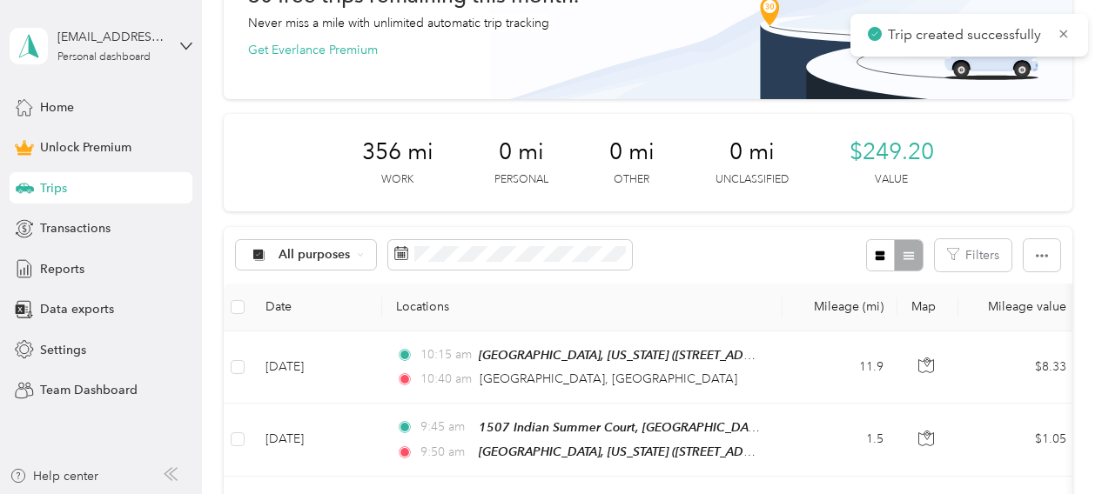
scroll to position [228, 0]
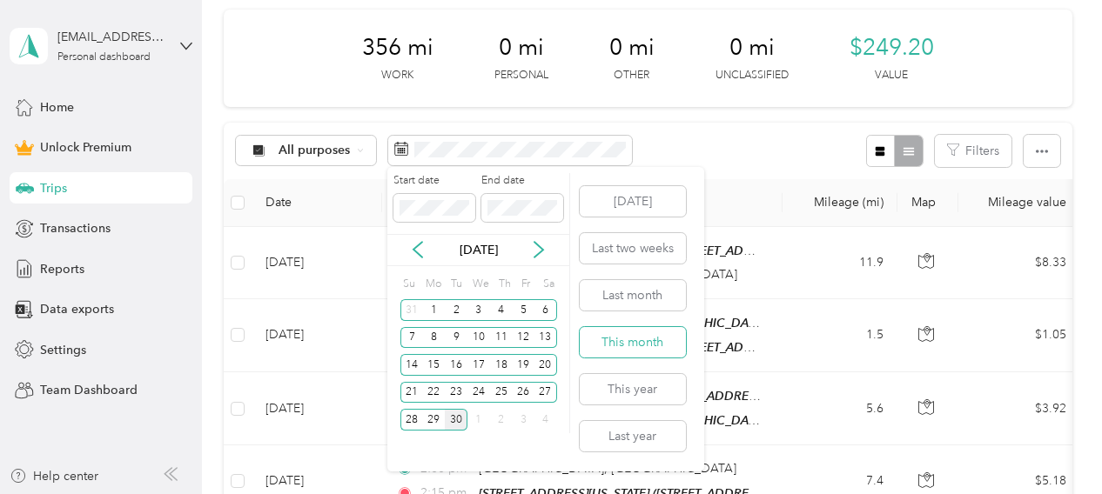
click at [649, 346] on button "This month" at bounding box center [633, 342] width 106 height 30
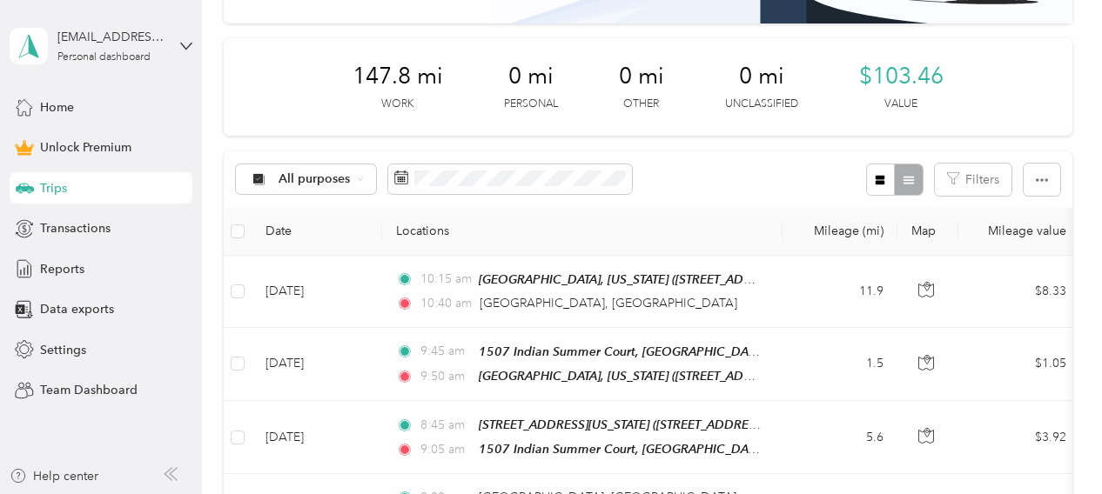
scroll to position [198, 0]
